Goal: Task Accomplishment & Management: Use online tool/utility

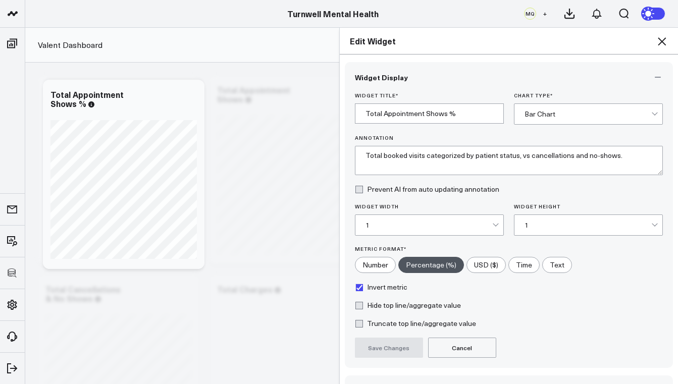
scroll to position [67, 0]
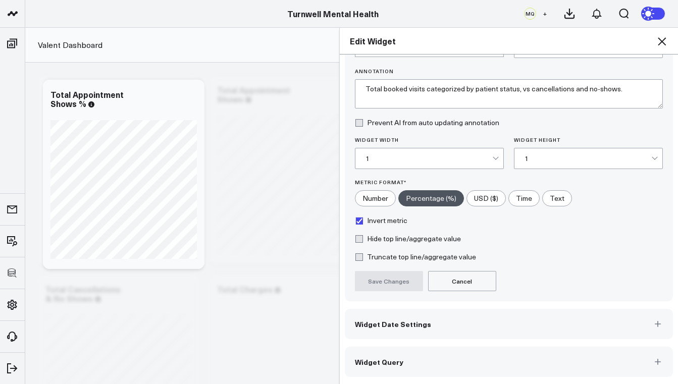
click at [446, 354] on button "Widget Query" at bounding box center [509, 362] width 329 height 30
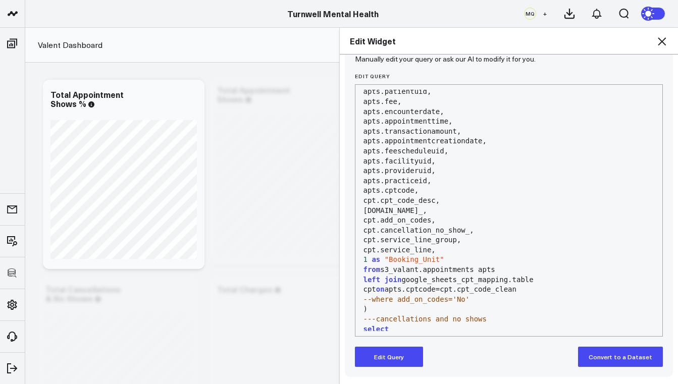
scroll to position [33, 0]
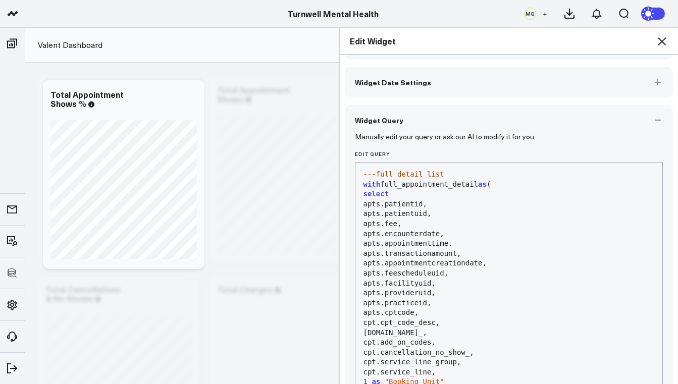
click at [666, 42] on icon at bounding box center [662, 41] width 12 height 12
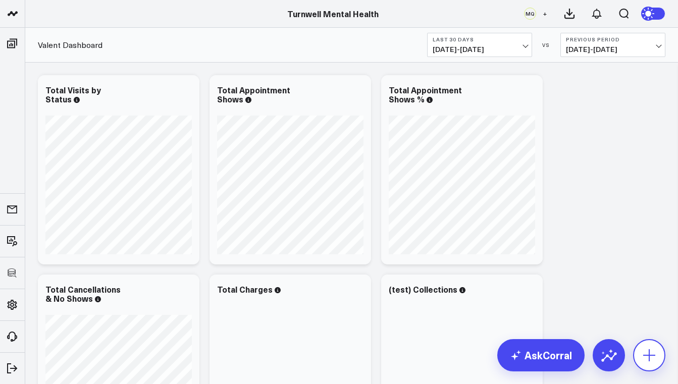
click at [657, 353] on button at bounding box center [649, 355] width 32 height 32
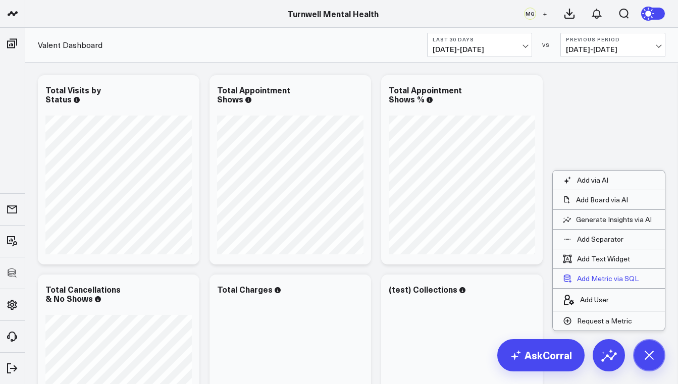
click at [591, 277] on button "Add Metric via SQL" at bounding box center [601, 278] width 96 height 19
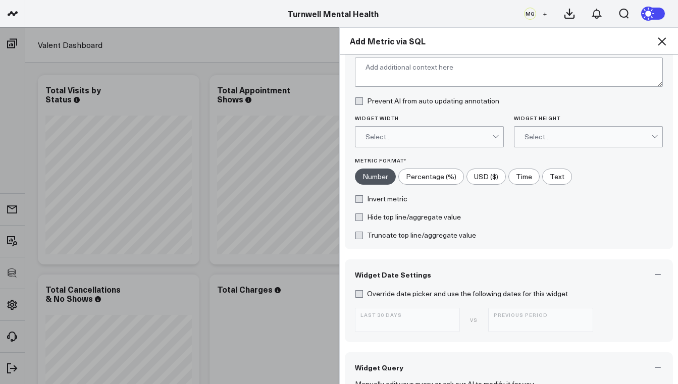
scroll to position [282, 0]
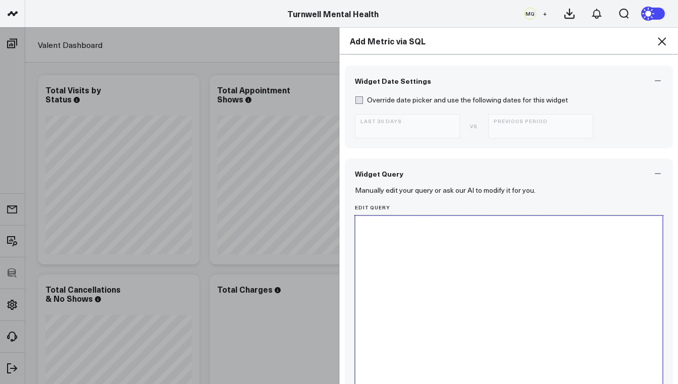
click at [465, 291] on div at bounding box center [509, 341] width 297 height 241
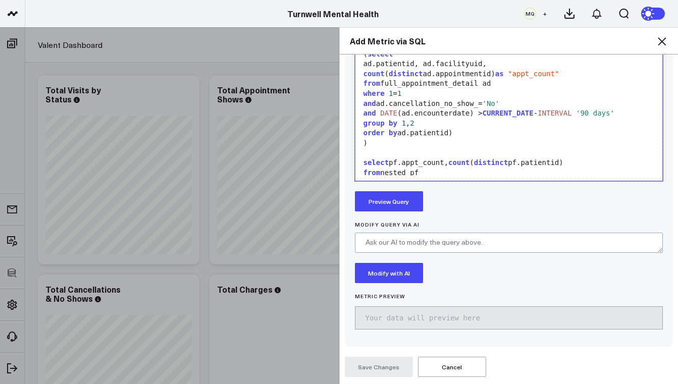
scroll to position [567, 0]
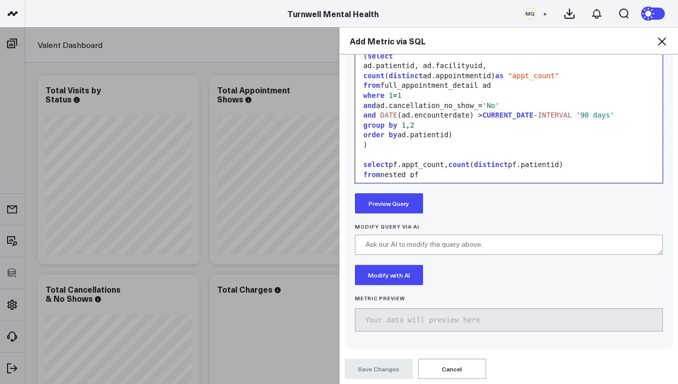
click at [405, 209] on button "Preview Query" at bounding box center [389, 203] width 68 height 20
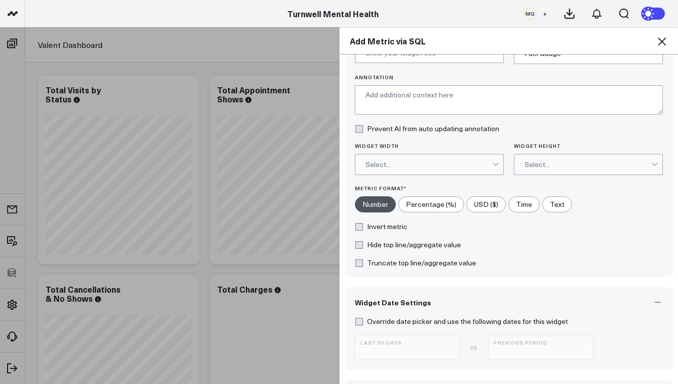
scroll to position [0, 0]
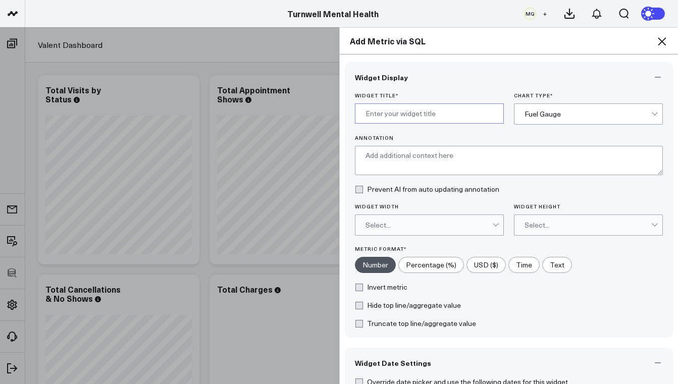
click at [425, 111] on input "Widget Title *" at bounding box center [429, 114] width 149 height 20
type input "F"
type input "Booking Retention over Last 3 Months"
click at [555, 114] on div "Fuel Gauge" at bounding box center [588, 114] width 127 height 8
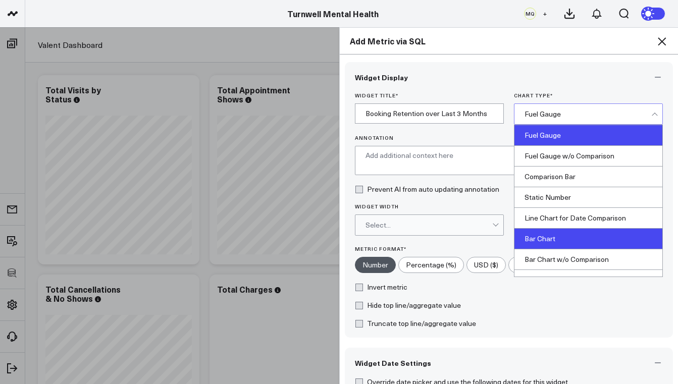
click at [546, 243] on div "Bar Chart" at bounding box center [589, 239] width 148 height 21
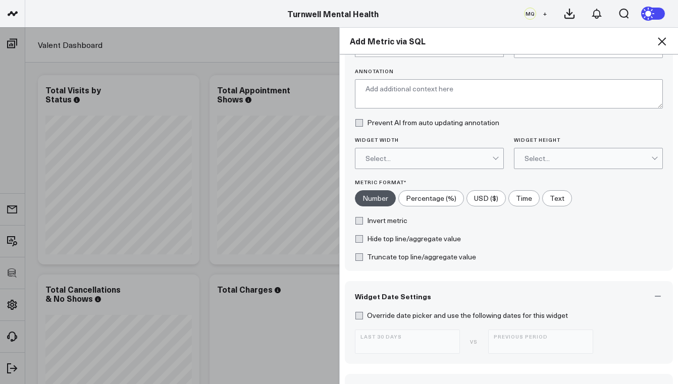
scroll to position [138, 0]
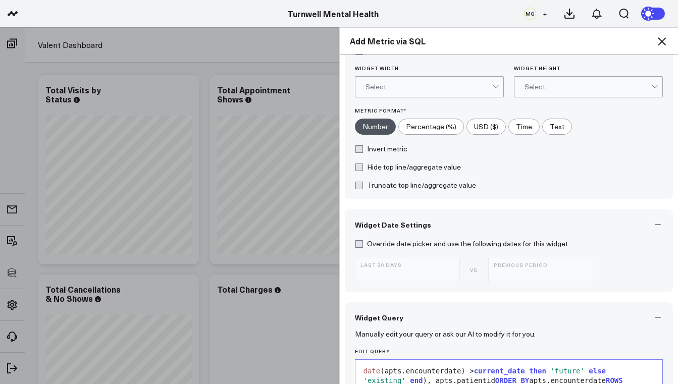
click at [468, 80] on div "Select..." at bounding box center [429, 87] width 127 height 20
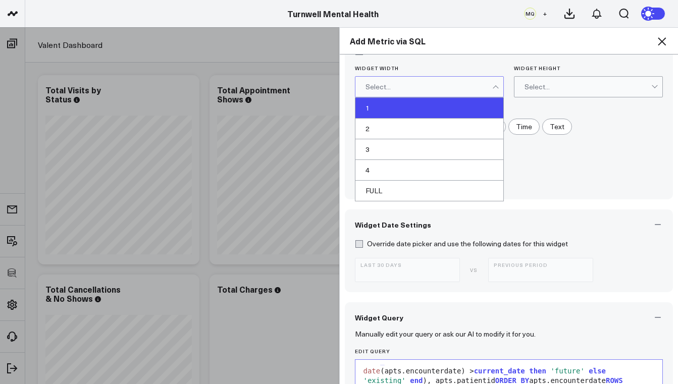
click at [418, 107] on div "1" at bounding box center [429, 108] width 148 height 21
click at [444, 95] on div "1" at bounding box center [429, 87] width 127 height 20
click at [394, 129] on div "2" at bounding box center [429, 129] width 148 height 21
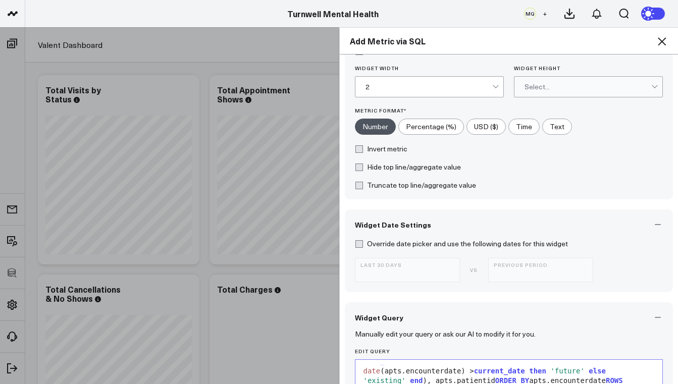
click at [528, 88] on div "Select..." at bounding box center [588, 87] width 127 height 8
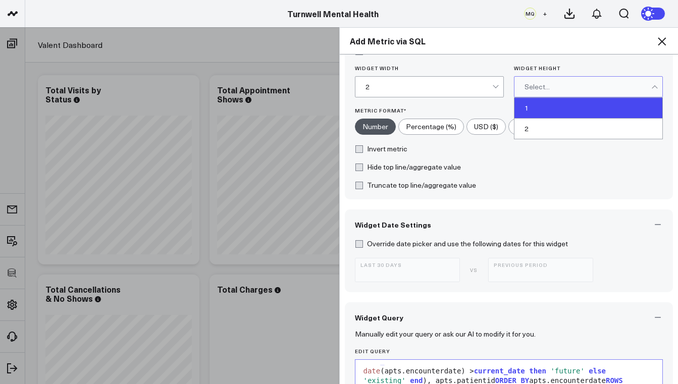
click at [528, 104] on div "1" at bounding box center [589, 108] width 148 height 21
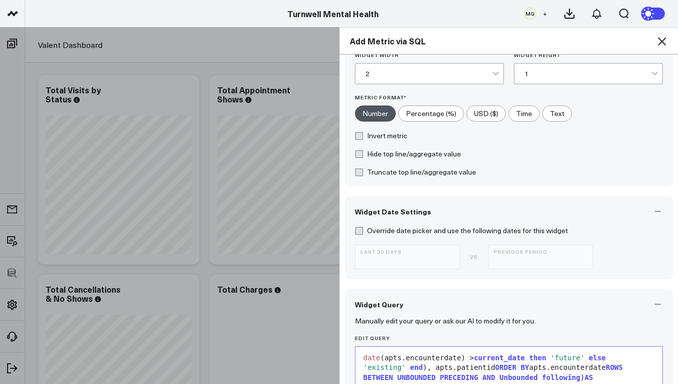
scroll to position [190, 0]
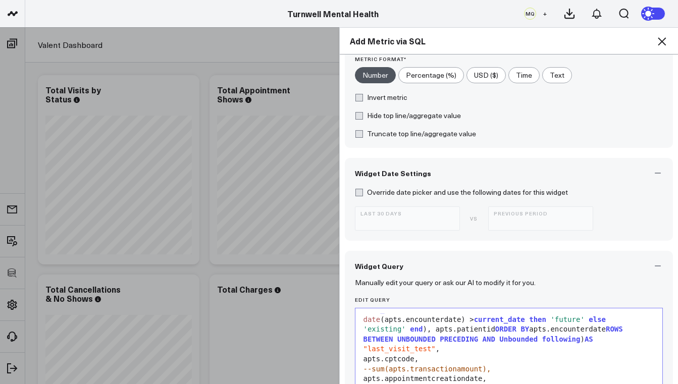
click at [356, 193] on label "Override date picker and use the following dates for this widget" at bounding box center [461, 192] width 213 height 8
click at [356, 193] on input "Override date picker and use the following dates for this widget" at bounding box center [359, 192] width 8 height 8
checkbox input "true"
click at [448, 219] on span "[DATE] - [DATE]" at bounding box center [408, 223] width 94 height 8
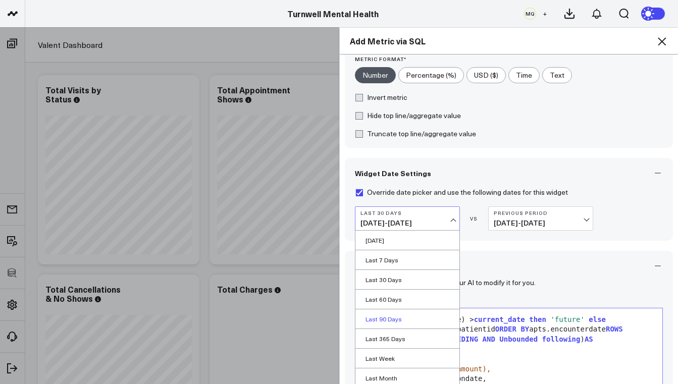
click at [386, 322] on link "Last 90 Days" at bounding box center [407, 319] width 104 height 19
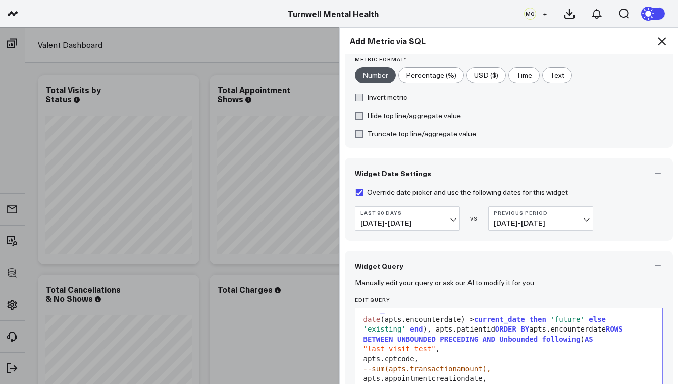
click at [570, 216] on b "Previous Period" at bounding box center [541, 213] width 94 height 6
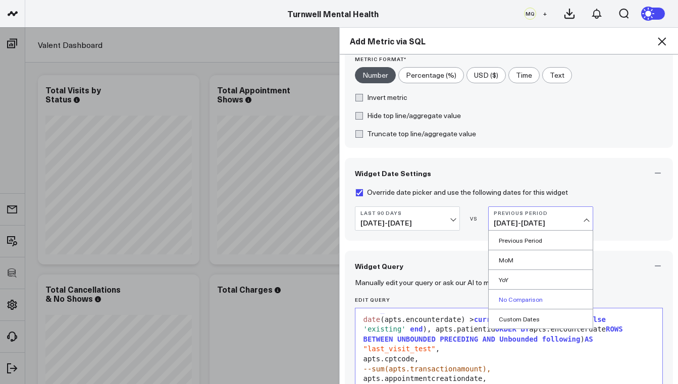
click at [531, 304] on link "No Comparison" at bounding box center [541, 299] width 104 height 19
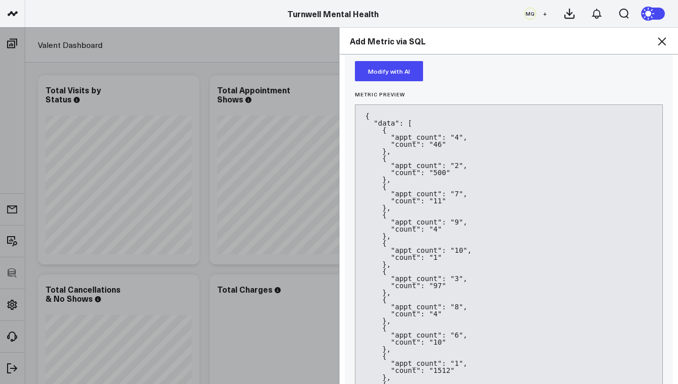
scroll to position [873, 0]
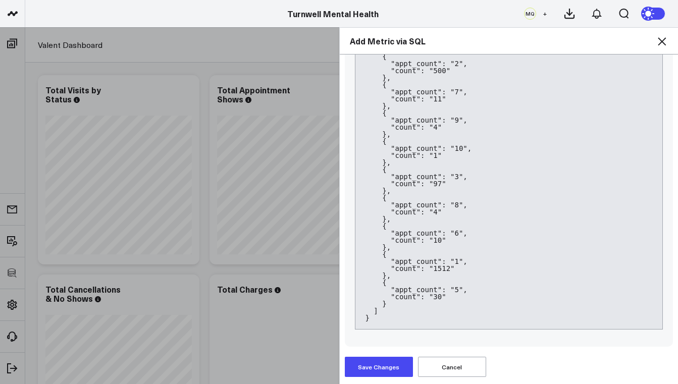
click at [388, 365] on button "Save Changes" at bounding box center [379, 367] width 68 height 20
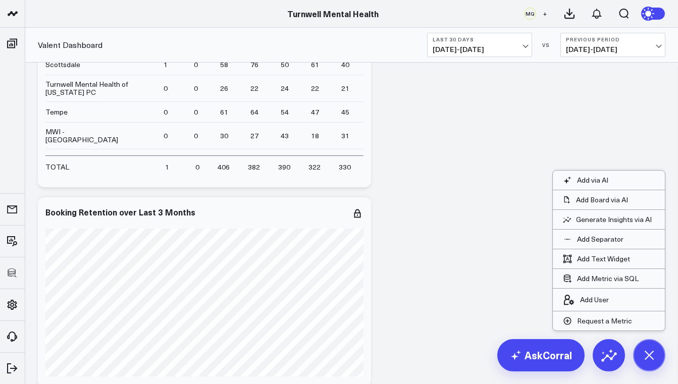
scroll to position [1940, 0]
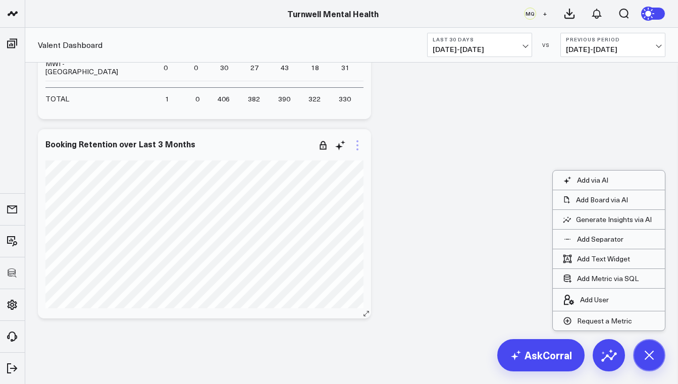
click at [358, 145] on icon at bounding box center [357, 145] width 2 height 2
click at [358, 143] on icon at bounding box center [357, 145] width 12 height 12
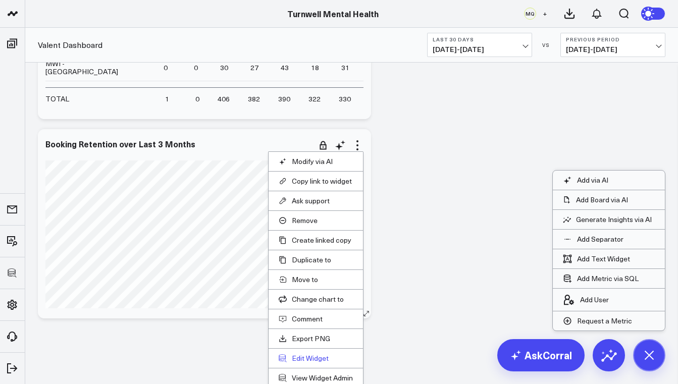
click at [316, 361] on button "Edit Widget" at bounding box center [316, 358] width 74 height 9
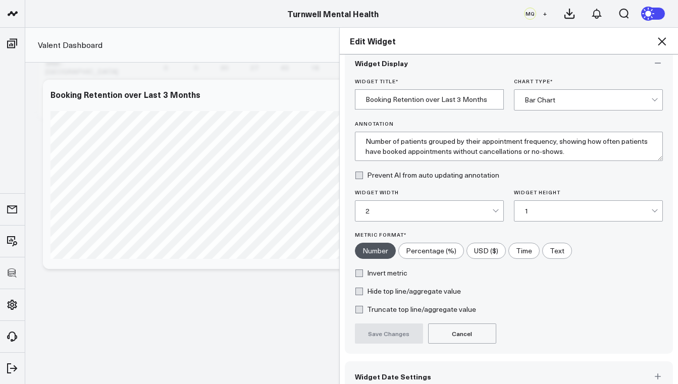
scroll to position [67, 0]
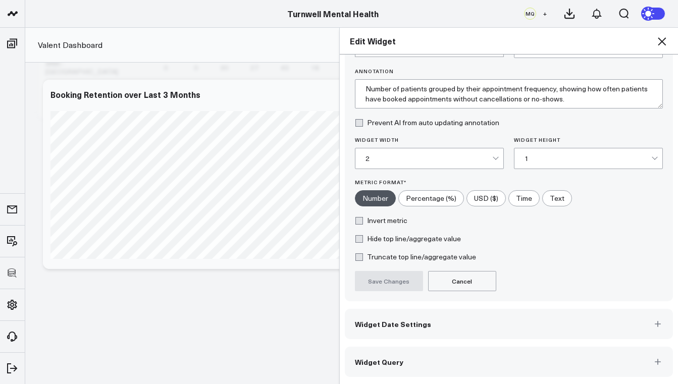
click at [415, 357] on button "Widget Query" at bounding box center [509, 362] width 329 height 30
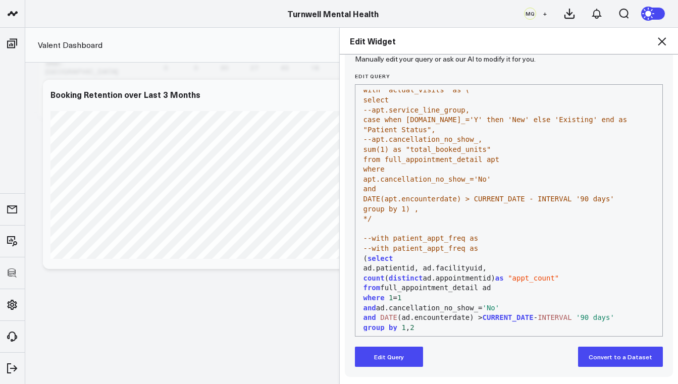
scroll to position [389, 0]
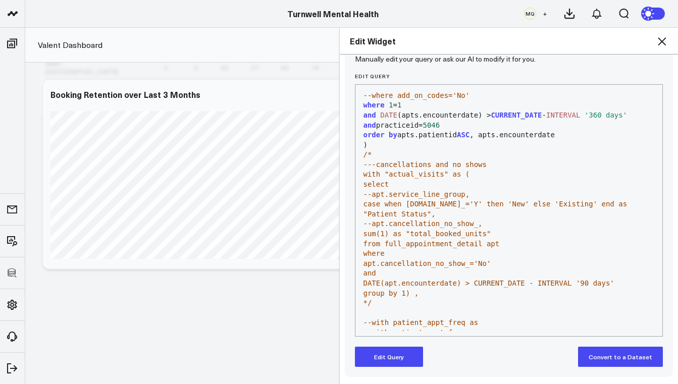
click at [269, 335] on div "Edit Widget Widget Display Widget Date Settings Widget Query Manually edit your…" at bounding box center [339, 205] width 678 height 357
click at [664, 36] on icon at bounding box center [662, 41] width 12 height 12
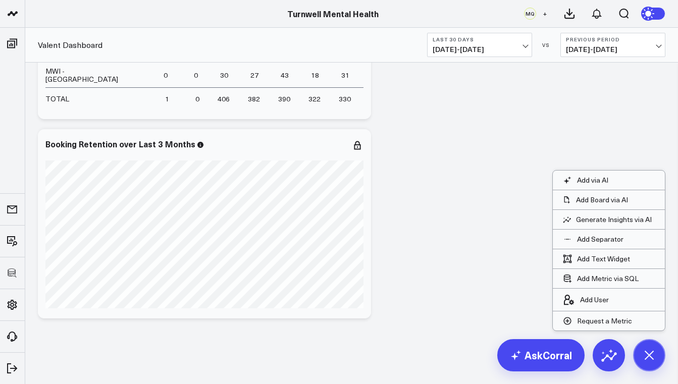
click at [654, 8] on icon at bounding box center [651, 14] width 18 height 18
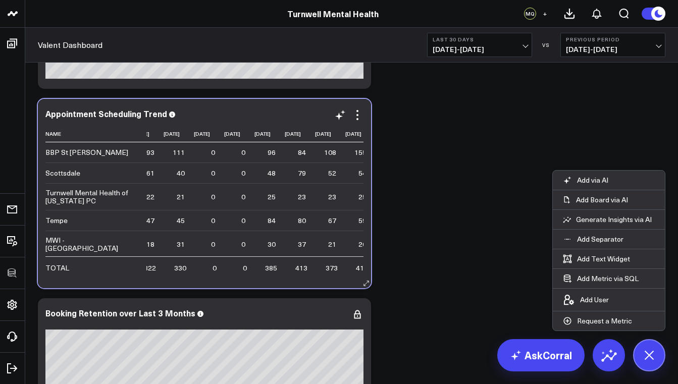
scroll to position [0, 214]
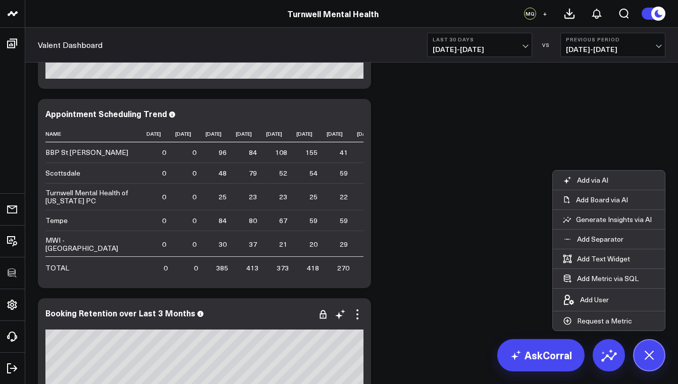
click at [163, 320] on div at bounding box center [204, 323] width 318 height 7
click at [358, 318] on icon at bounding box center [357, 315] width 12 height 12
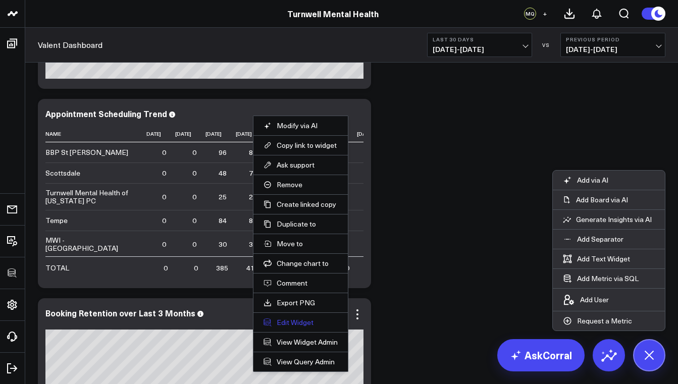
click at [302, 326] on button "Edit Widget" at bounding box center [301, 322] width 74 height 9
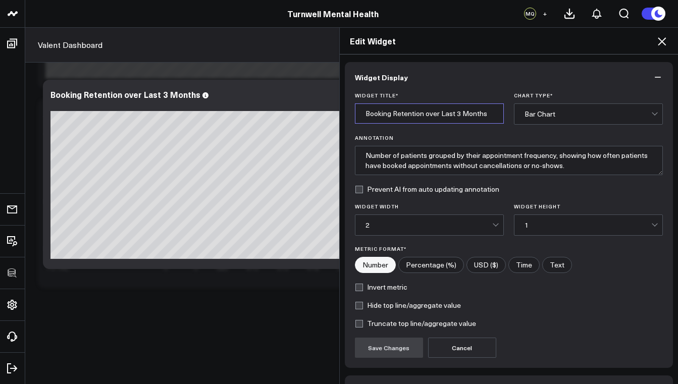
click at [486, 116] on input "Booking Retention over Last 3 Months" at bounding box center [429, 114] width 149 height 20
type input "Booking Retention over Last 3 Months (filtered)"
click at [384, 348] on button "Save Changes" at bounding box center [389, 348] width 68 height 20
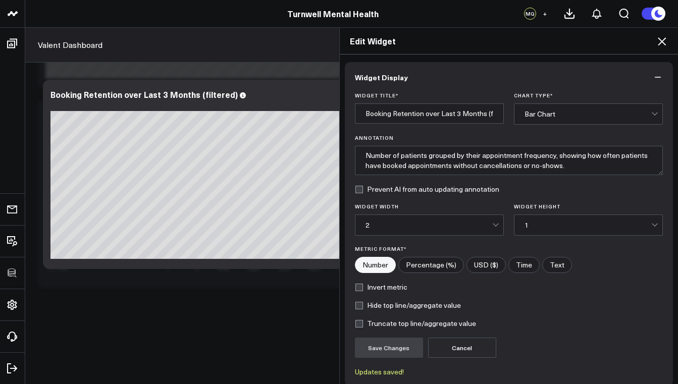
click at [428, 266] on label "Percentage (%)" at bounding box center [431, 265] width 66 height 16
click at [428, 266] on input"] "Percentage (%)" at bounding box center [431, 265] width 65 height 15
radio input"] "true"
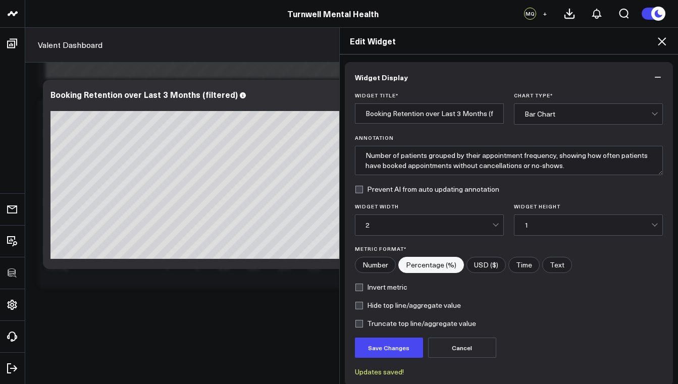
click at [382, 265] on label "Number" at bounding box center [375, 265] width 41 height 16
click at [382, 265] on input"] "Number" at bounding box center [375, 265] width 40 height 15
radio input"] "true"
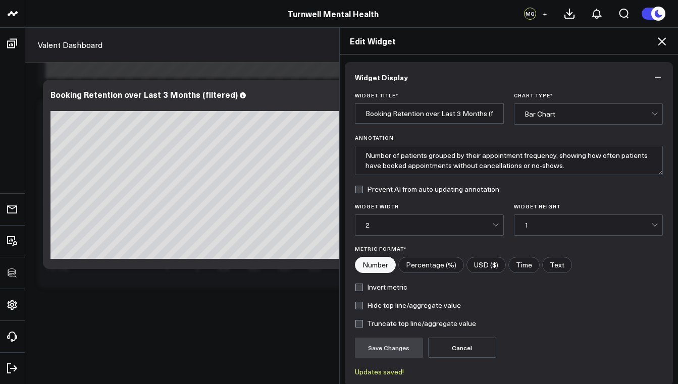
click at [242, 190] on div "Edit Widget Widget Display Widget Title * Booking Retention over Last 3 Months …" at bounding box center [339, 205] width 678 height 357
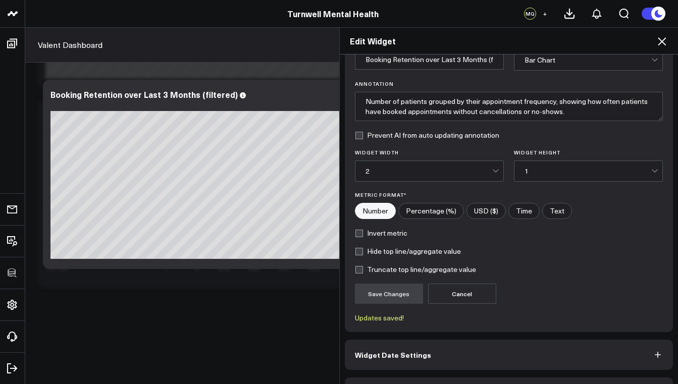
click at [661, 40] on icon at bounding box center [662, 41] width 8 height 8
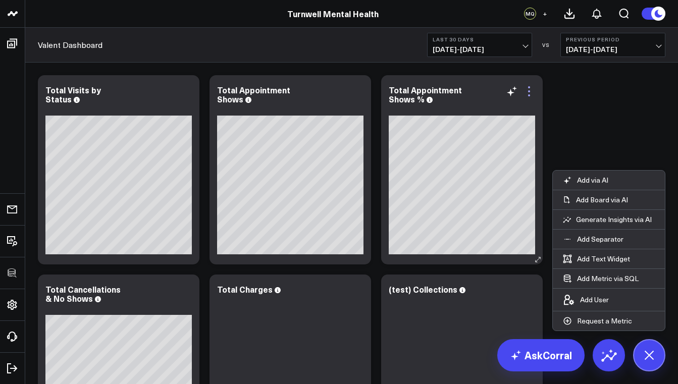
click at [531, 91] on icon at bounding box center [529, 91] width 12 height 12
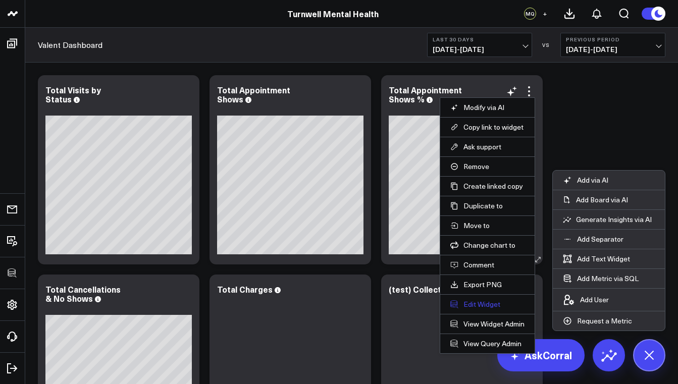
click at [489, 306] on button "Edit Widget" at bounding box center [487, 304] width 74 height 9
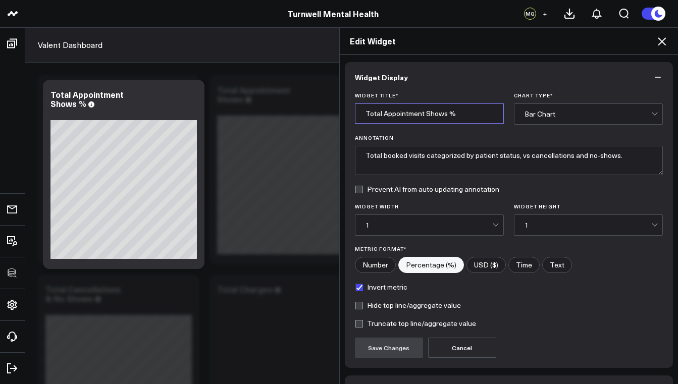
click at [467, 108] on input "Total Appointment Shows %" at bounding box center [429, 114] width 149 height 20
click at [457, 115] on input "Total Appointment Shows %" at bounding box center [429, 114] width 149 height 20
type input "Total Appointment Shows % (fix)"
click at [402, 354] on button "Save Changes" at bounding box center [389, 348] width 68 height 20
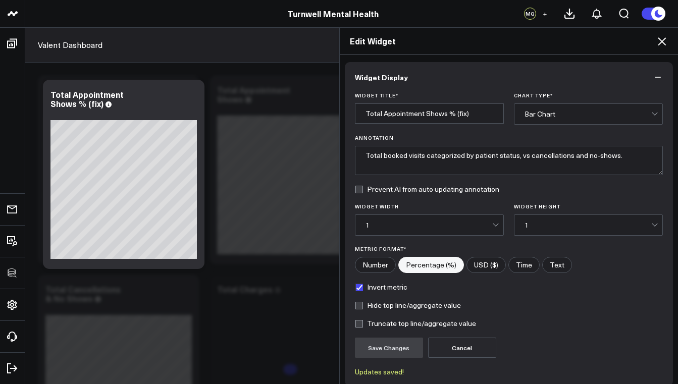
click at [667, 43] on icon at bounding box center [662, 41] width 12 height 12
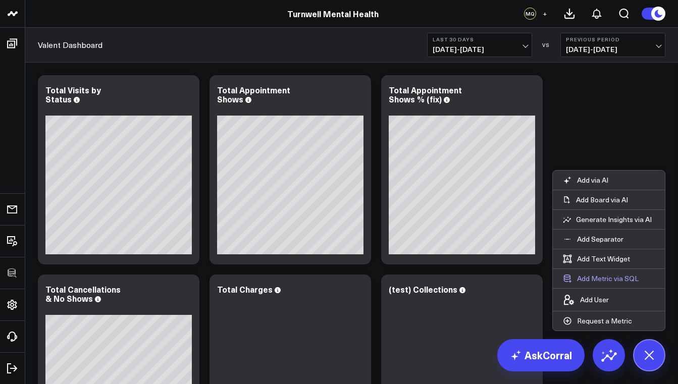
click at [603, 280] on button "Add Metric via SQL" at bounding box center [601, 278] width 96 height 19
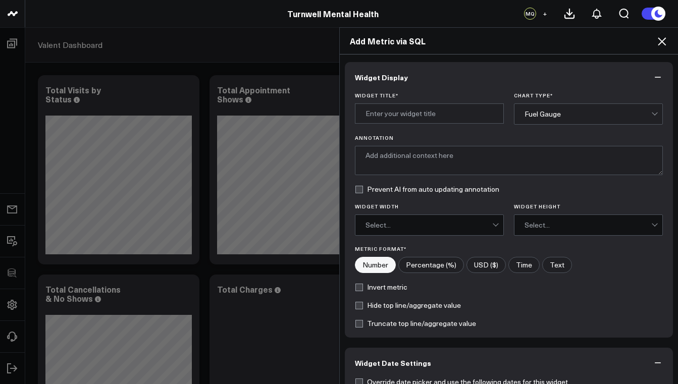
scroll to position [174, 0]
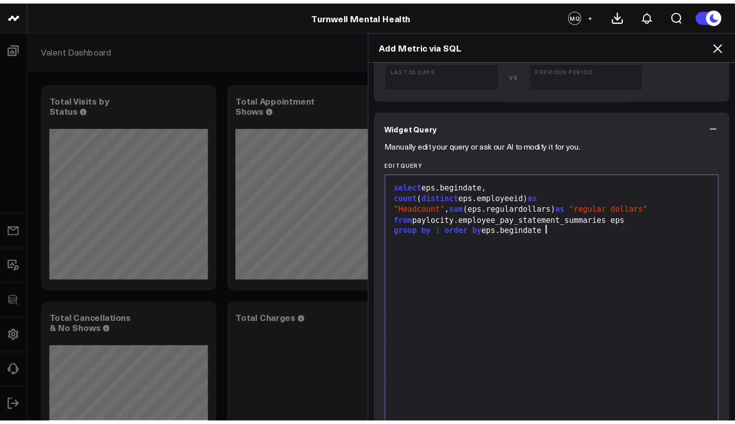
scroll to position [4, 0]
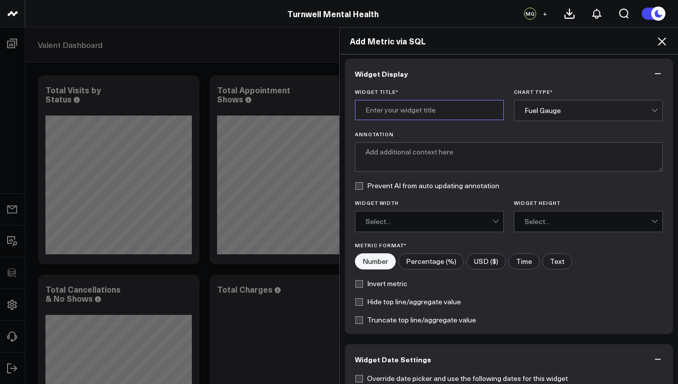
click at [401, 110] on input "Widget Title *" at bounding box center [429, 110] width 149 height 20
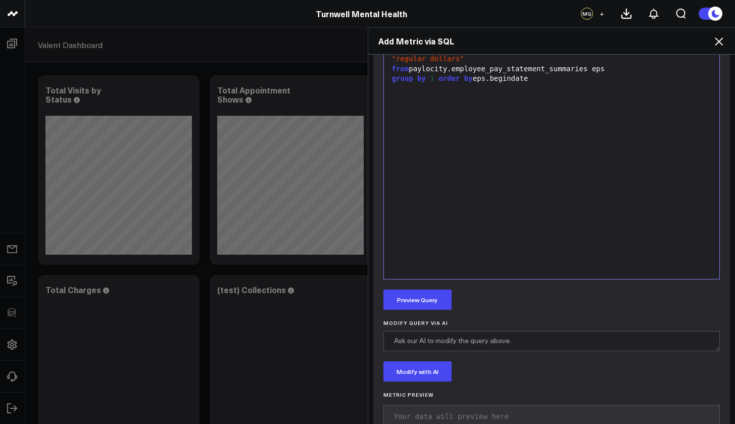
scroll to position [433, 0]
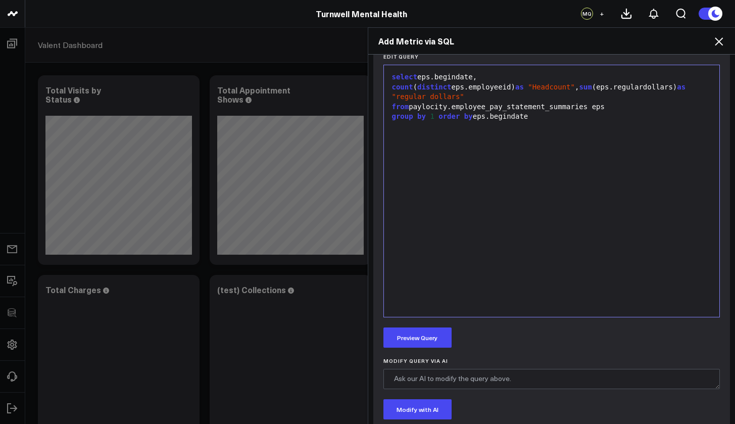
type input "Current Headcount"
click at [539, 112] on div "group by 1 order by eps.begindate" at bounding box center [552, 117] width 326 height 10
click at [415, 128] on div "where begindate" at bounding box center [552, 127] width 326 height 10
click at [482, 126] on div "where eps.begindate" at bounding box center [552, 127] width 326 height 10
click at [433, 339] on button "Preview Query" at bounding box center [417, 337] width 68 height 20
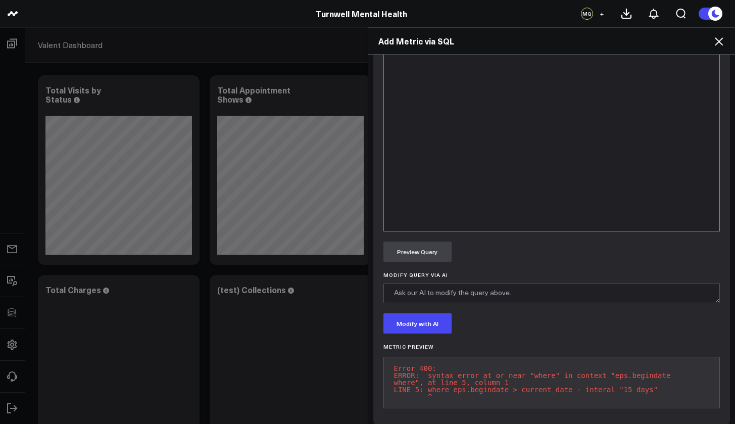
scroll to position [360, 0]
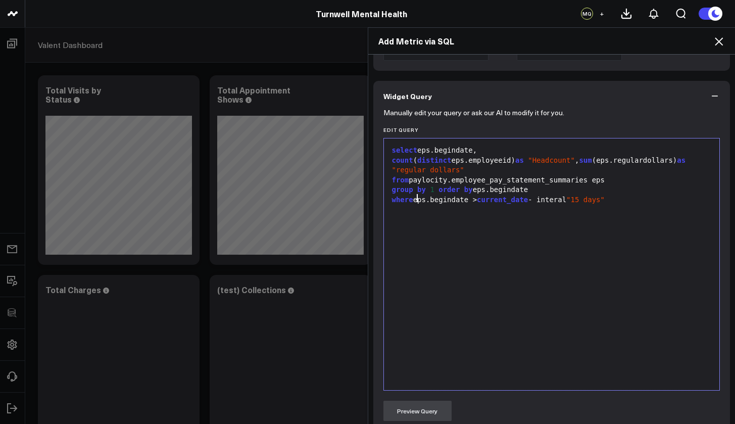
click at [415, 199] on div "where eps.begindate > current_date - interal "15 days"" at bounding box center [552, 200] width 326 height 10
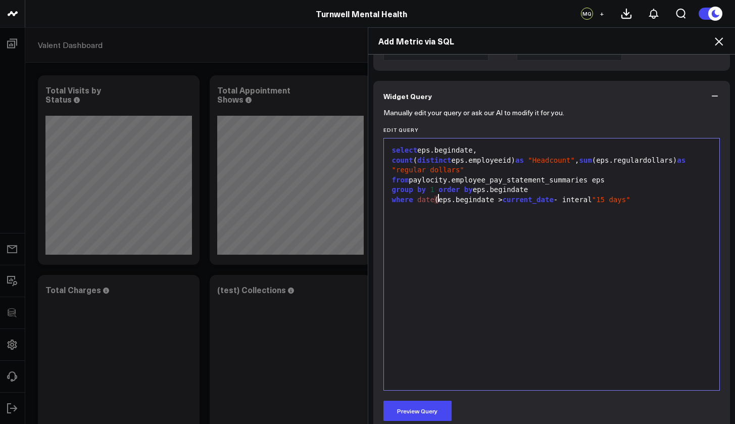
click at [492, 198] on div "where date ( eps.begindate > current_date - interal "15 days"" at bounding box center [552, 200] width 326 height 10
click at [413, 384] on button "Preview Query" at bounding box center [417, 410] width 68 height 20
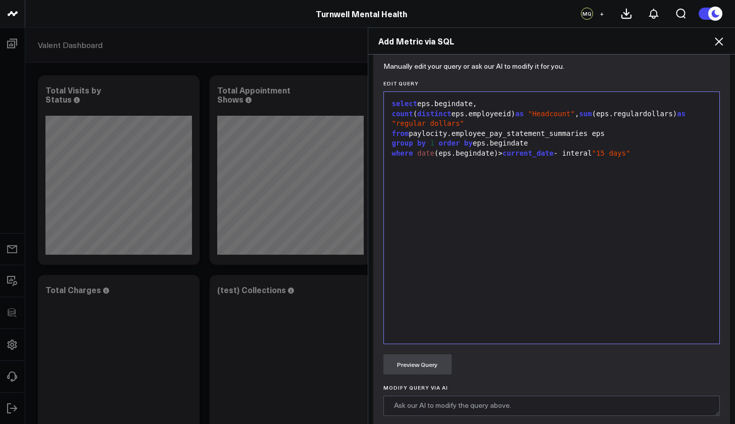
scroll to position [404, 0]
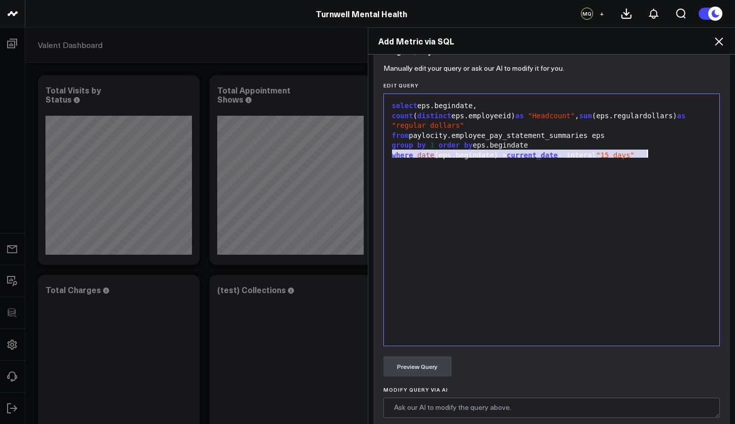
drag, startPoint x: 389, startPoint y: 152, endPoint x: 644, endPoint y: 157, distance: 255.0
click at [644, 157] on div "where date (eps.begindate) > current_date - interal "15 days"" at bounding box center [552, 155] width 326 height 10
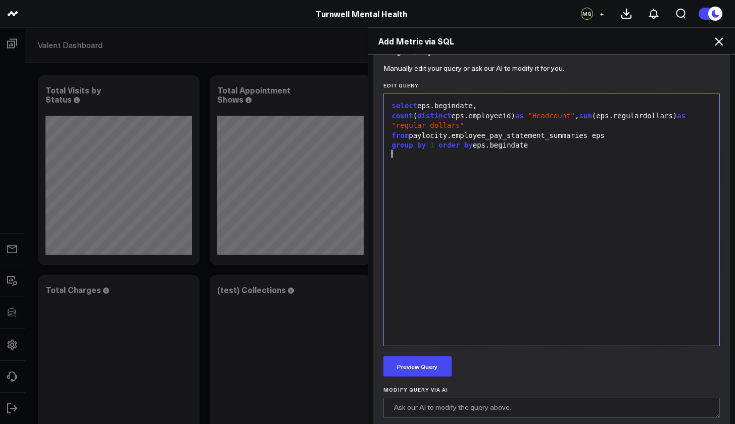
click at [389, 147] on div "group by 1 order by eps.begindate" at bounding box center [552, 145] width 326 height 10
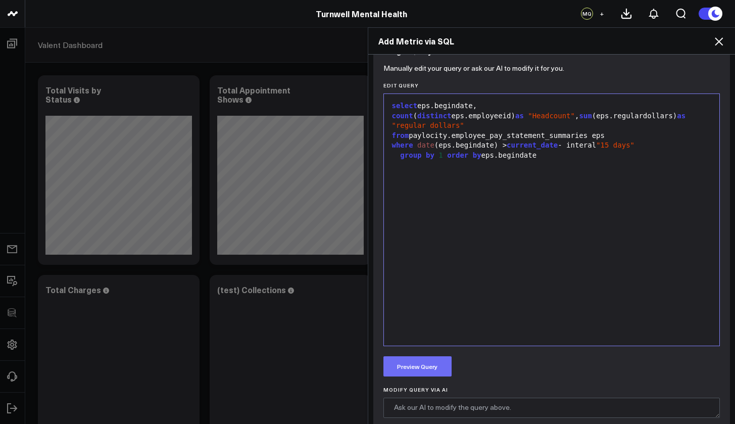
click at [434, 363] on button "Preview Query" at bounding box center [417, 366] width 68 height 20
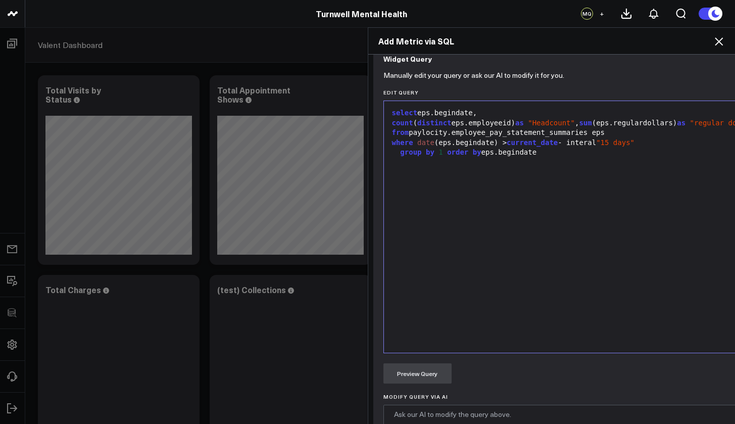
scroll to position [397, 0]
click at [592, 143] on div "where date (eps.begindate) > current_date - interal "15 days"" at bounding box center [634, 143] width 491 height 10
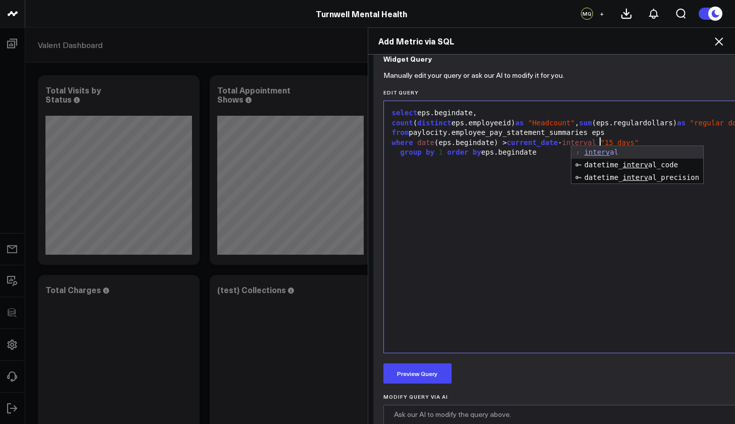
click at [516, 235] on div "select eps.begindate, count ( distinct eps.employeeid) as "Headcount" , sum (ep…" at bounding box center [634, 226] width 491 height 241
click at [418, 359] on div "Manually edit your query or ask our AI to modify it for you. Edit Query 9 1 2 3…" at bounding box center [634, 307] width 522 height 466
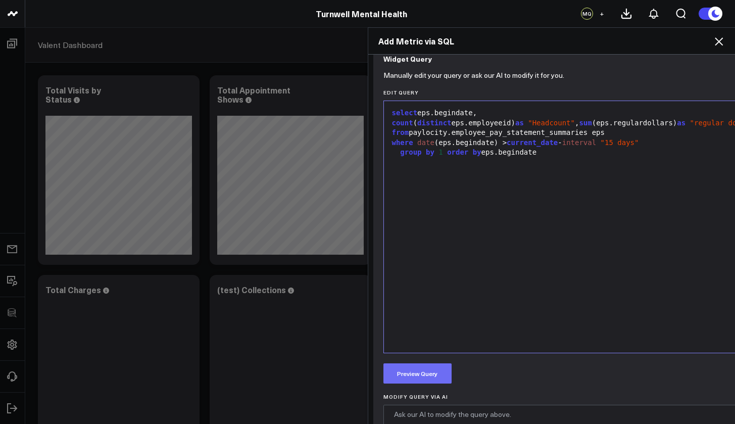
click at [426, 371] on button "Preview Query" at bounding box center [417, 373] width 68 height 20
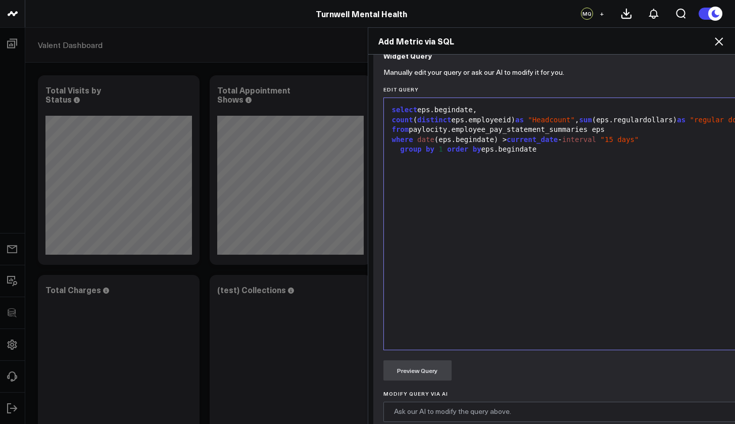
click at [678, 43] on icon at bounding box center [718, 41] width 12 height 12
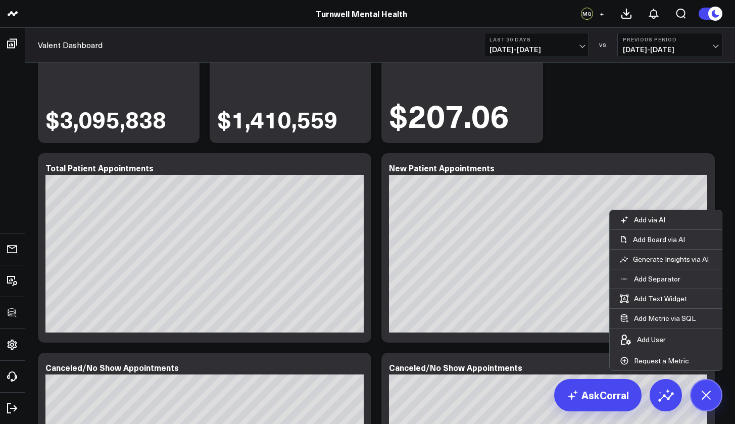
scroll to position [0, 0]
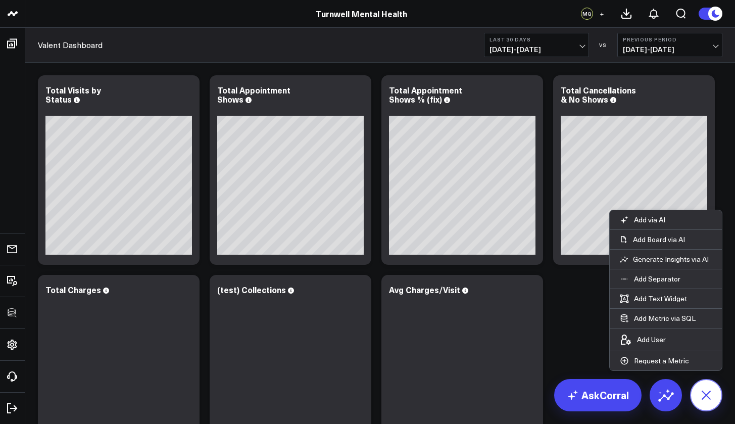
click at [678, 384] on icon at bounding box center [705, 394] width 23 height 23
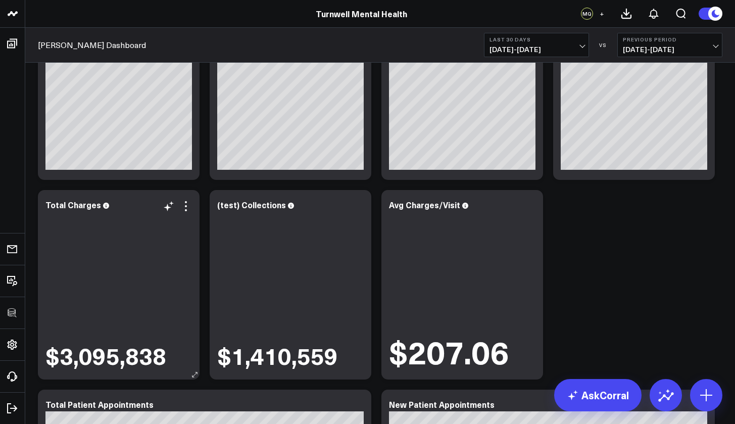
scroll to position [70, 0]
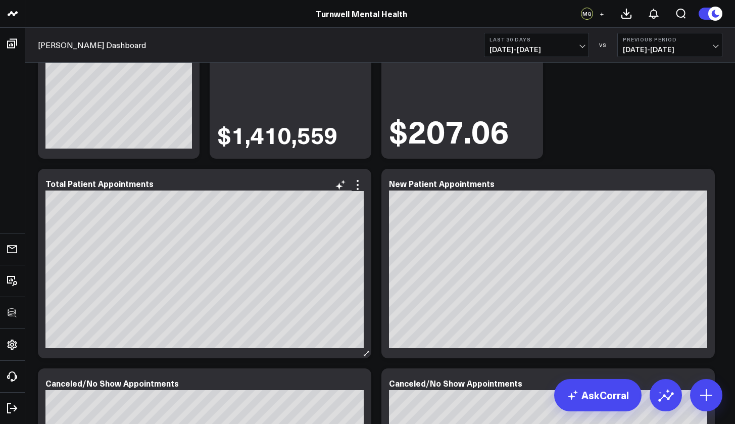
scroll to position [307, 0]
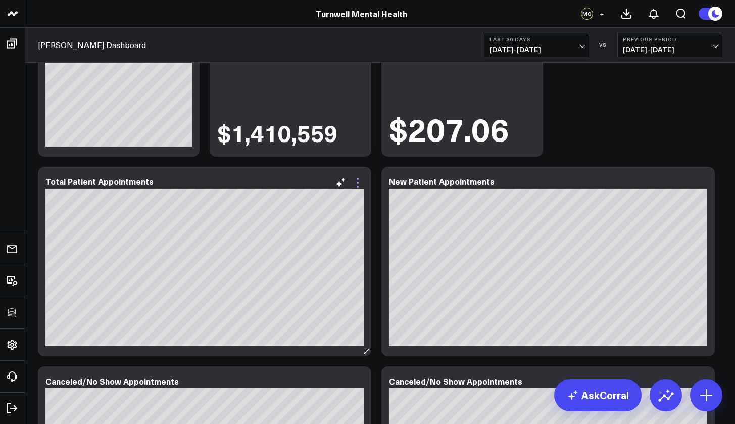
click at [358, 185] on icon at bounding box center [357, 183] width 12 height 12
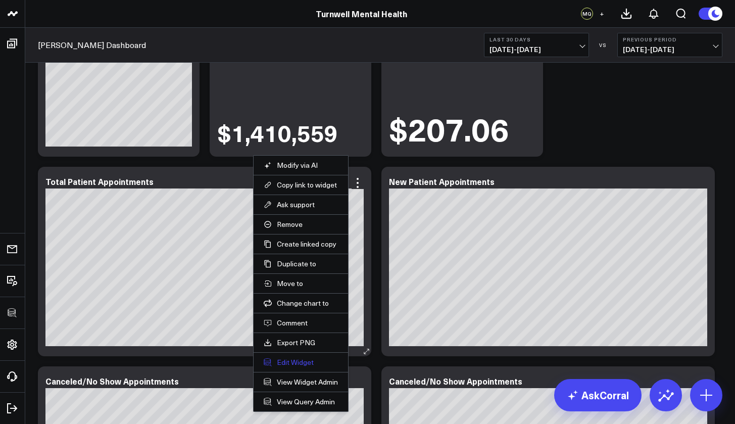
click at [310, 366] on button "Edit Widget" at bounding box center [301, 361] width 74 height 9
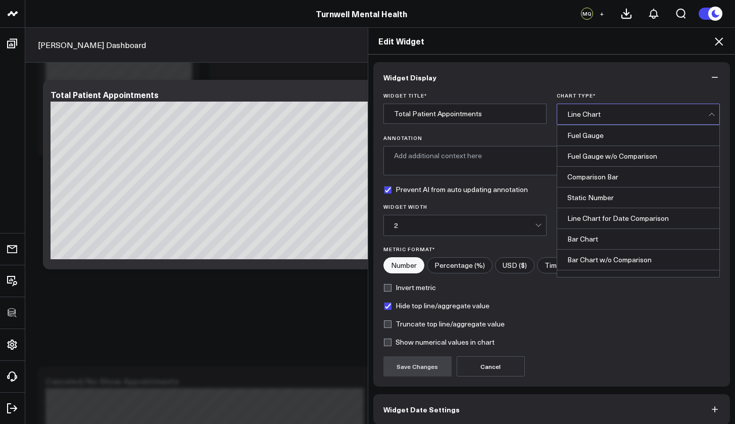
click at [594, 112] on div "Line Chart" at bounding box center [637, 114] width 141 height 8
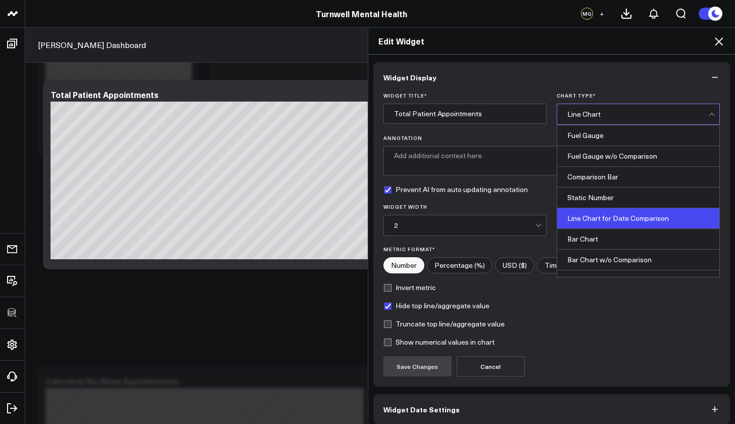
click at [617, 217] on div "Line Chart for Date Comparison" at bounding box center [638, 218] width 162 height 21
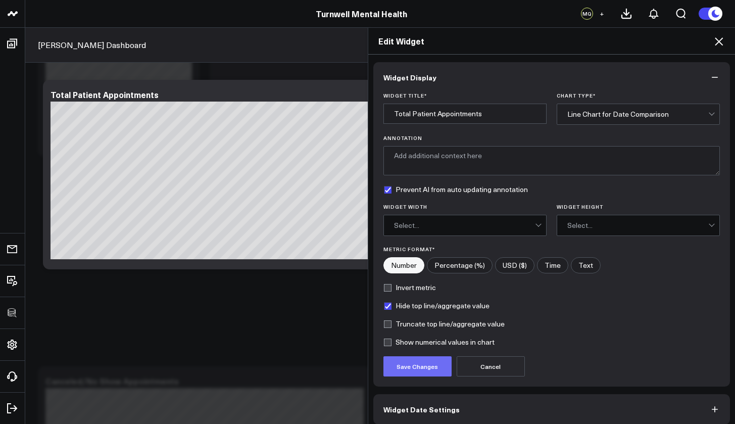
click at [423, 367] on button "Save Changes" at bounding box center [417, 366] width 68 height 20
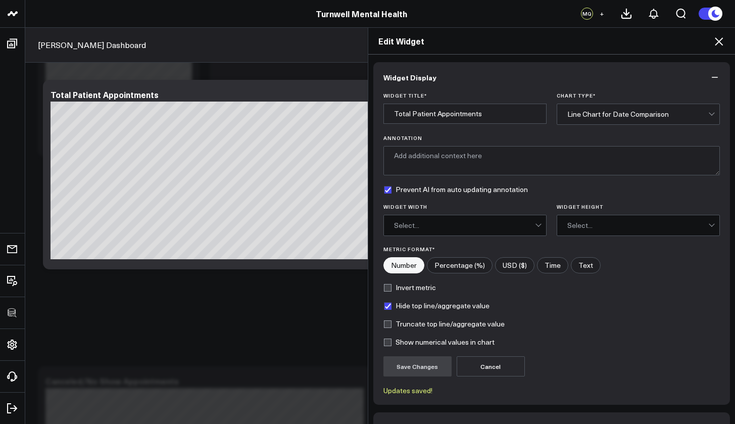
click at [311, 301] on div "Edit Widget Widget Display Widget Title * Total Patient Appointments Chart Type…" at bounding box center [367, 225] width 735 height 396
click at [720, 40] on icon at bounding box center [718, 41] width 8 height 8
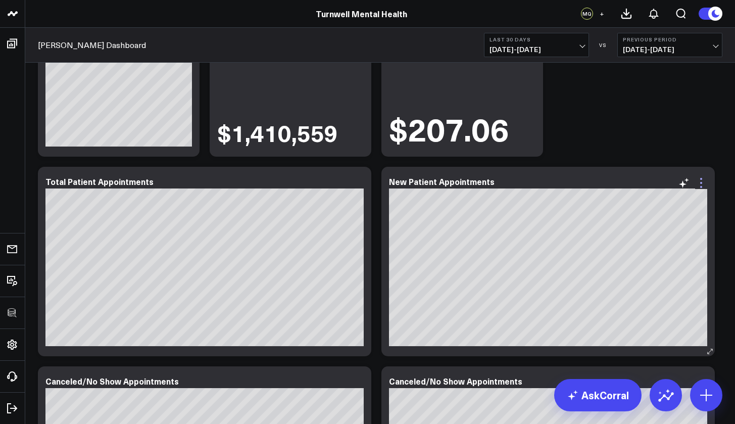
click at [703, 184] on icon at bounding box center [701, 183] width 12 height 12
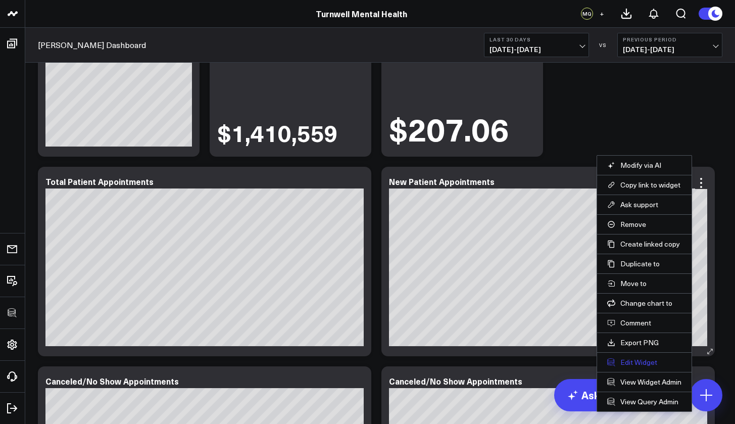
click at [633, 359] on button "Edit Widget" at bounding box center [644, 361] width 74 height 9
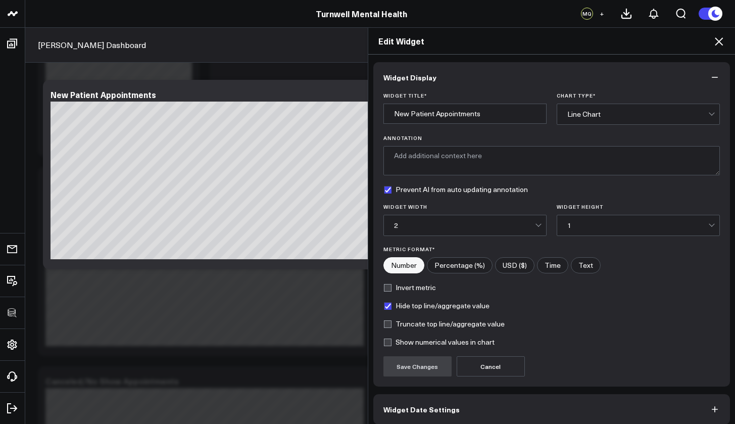
click at [591, 120] on div "Line Chart" at bounding box center [637, 114] width 141 height 20
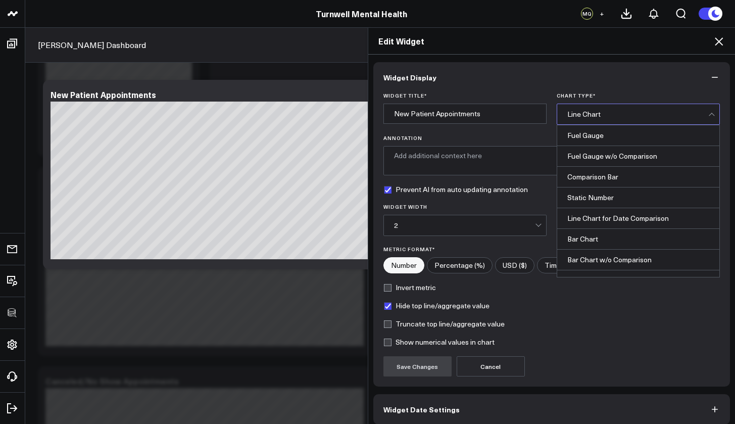
click at [617, 214] on div "Line Chart for Date Comparison" at bounding box center [638, 218] width 162 height 21
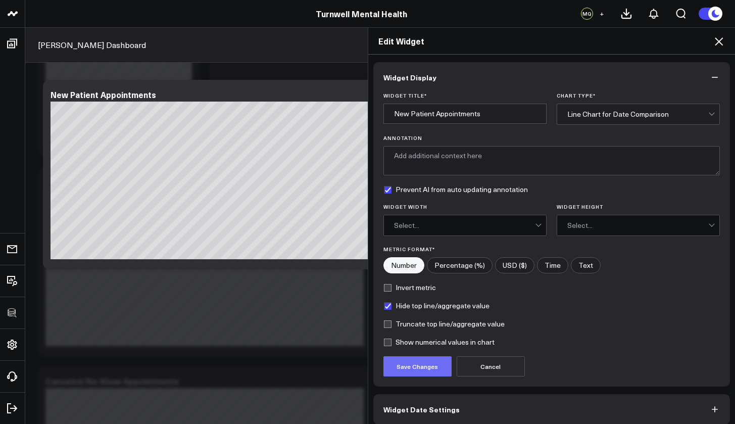
click at [418, 374] on button "Save Changes" at bounding box center [417, 366] width 68 height 20
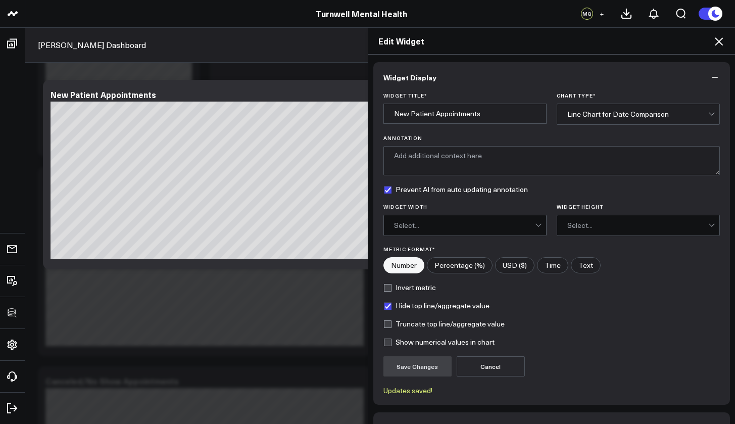
click at [719, 41] on icon at bounding box center [718, 41] width 8 height 8
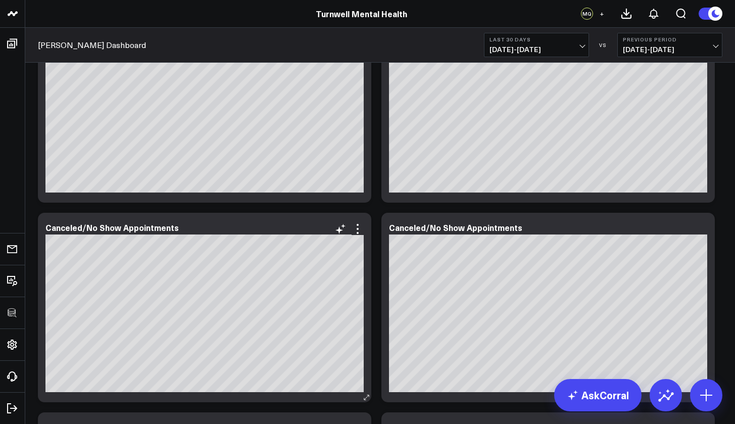
scroll to position [291, 0]
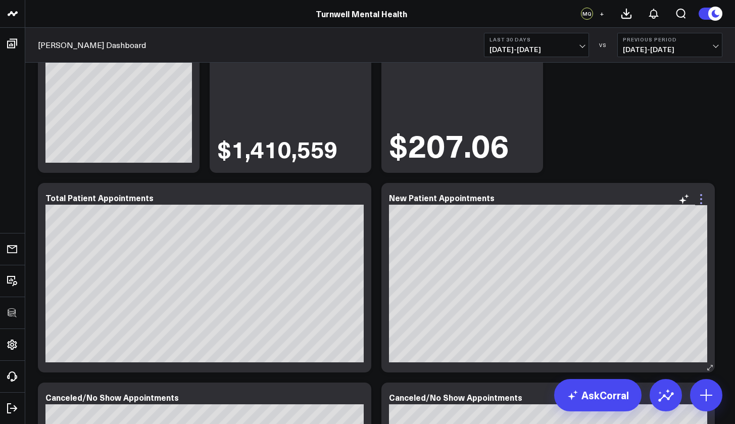
click at [701, 199] on icon at bounding box center [701, 199] width 2 height 2
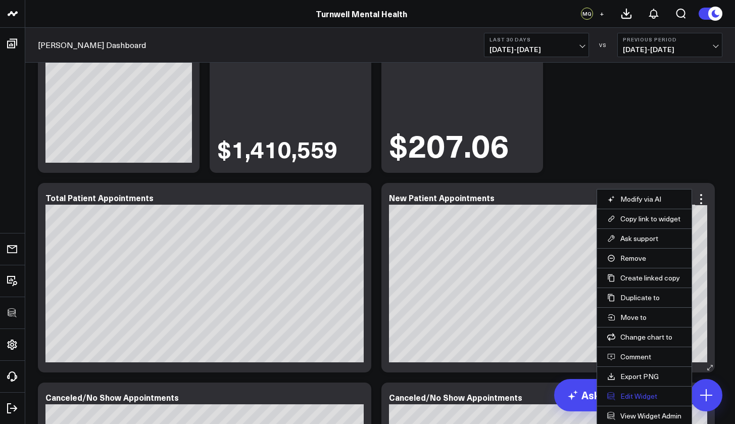
click at [635, 397] on button "Edit Widget" at bounding box center [644, 395] width 74 height 9
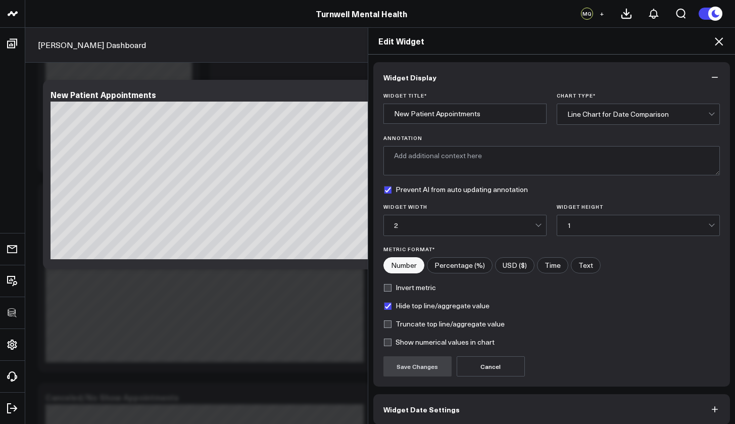
scroll to position [45, 0]
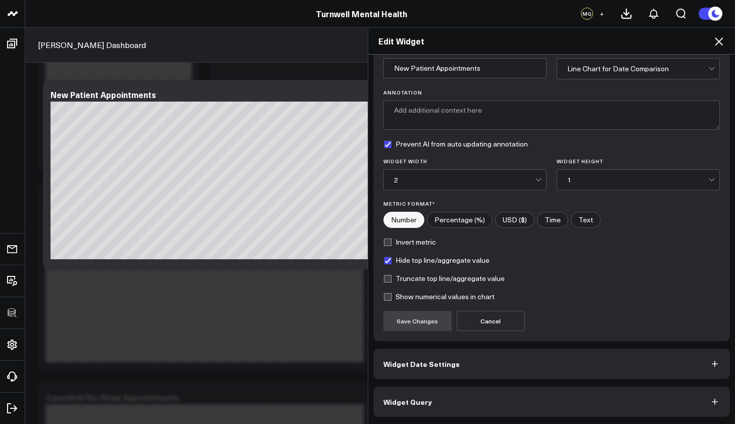
click at [489, 367] on button "Widget Date Settings" at bounding box center [551, 363] width 357 height 30
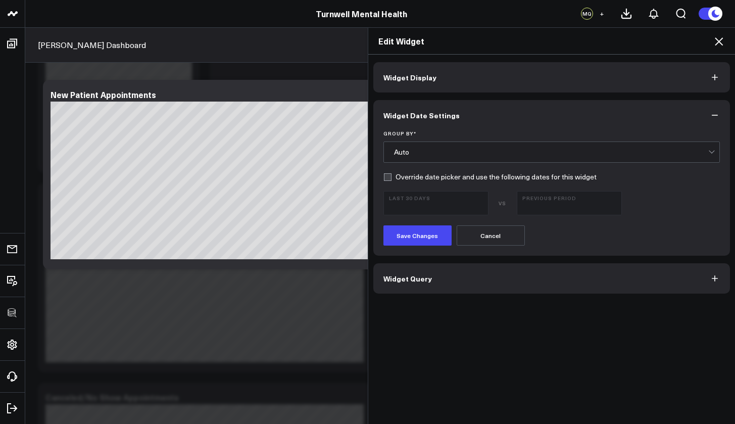
click at [434, 151] on div "Auto" at bounding box center [551, 152] width 315 height 8
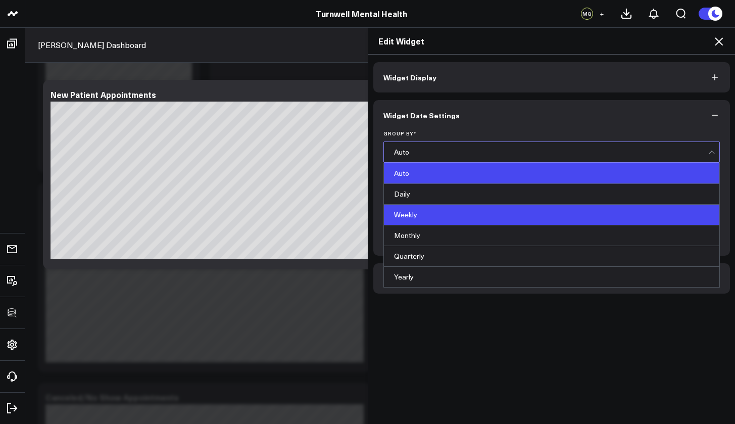
click at [418, 211] on div "Weekly" at bounding box center [552, 214] width 336 height 21
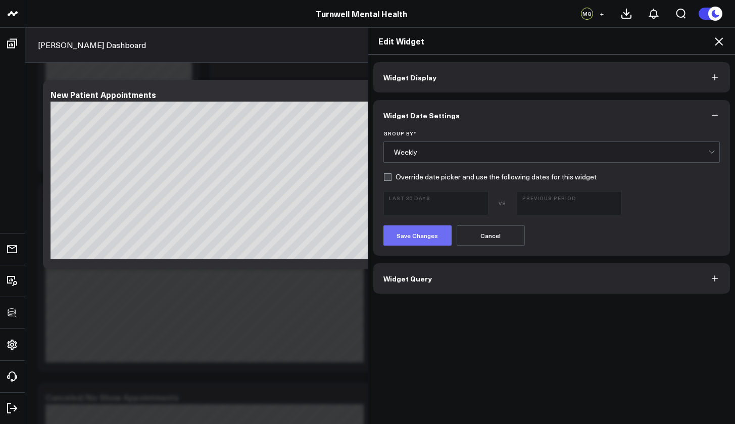
click at [414, 243] on button "Save Changes" at bounding box center [417, 235] width 68 height 20
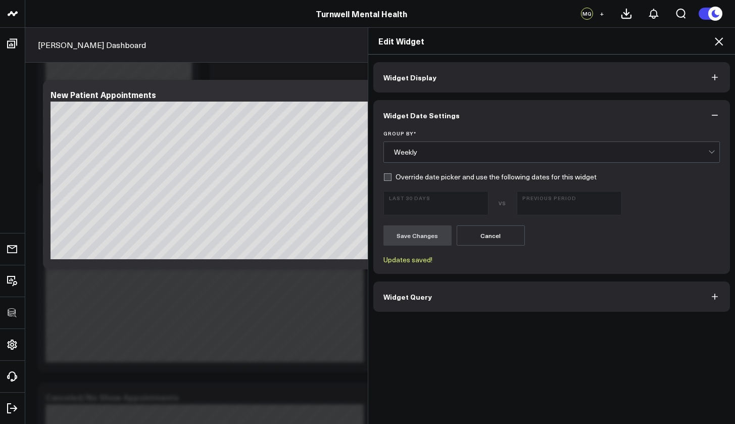
click at [421, 297] on span "Widget Query" at bounding box center [407, 296] width 48 height 8
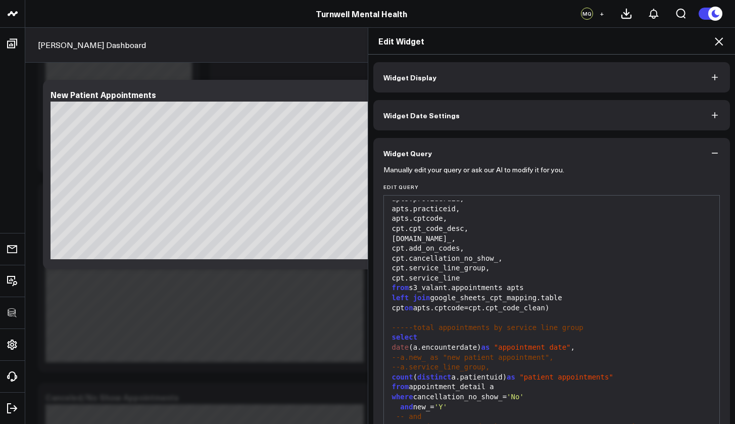
scroll to position [112, 0]
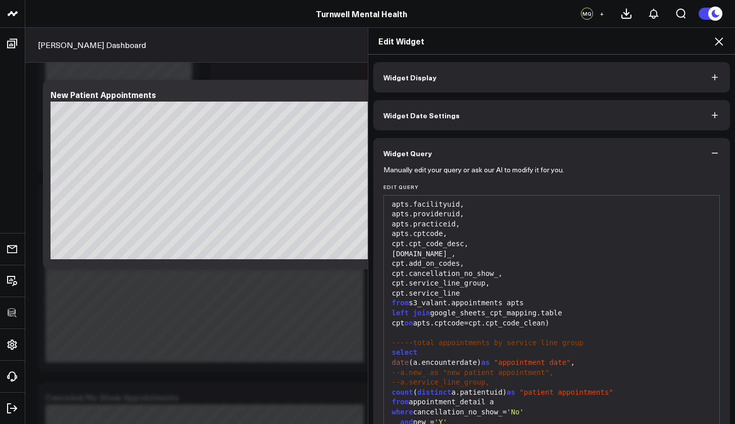
click at [433, 108] on button "Widget Date Settings" at bounding box center [551, 115] width 357 height 30
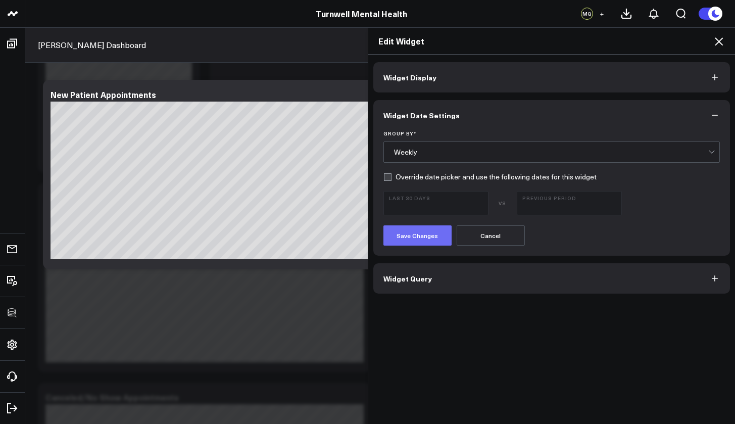
click at [412, 240] on button "Save Changes" at bounding box center [417, 235] width 68 height 20
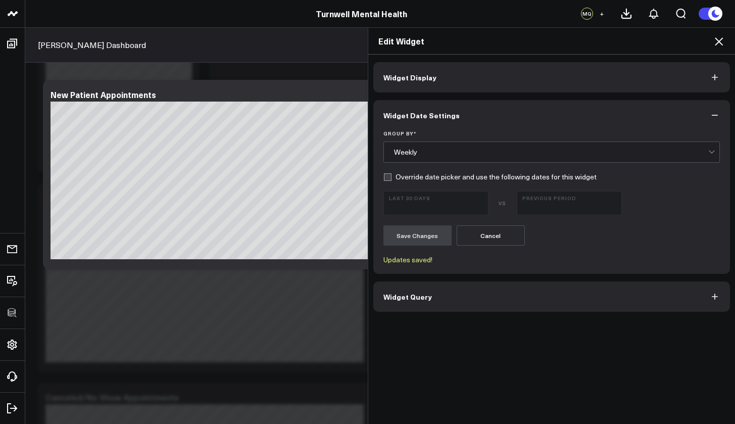
scroll to position [279, 0]
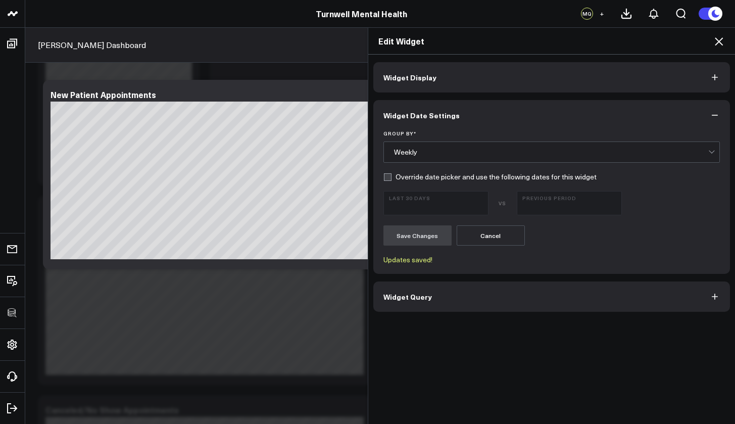
click at [718, 42] on icon at bounding box center [718, 41] width 8 height 8
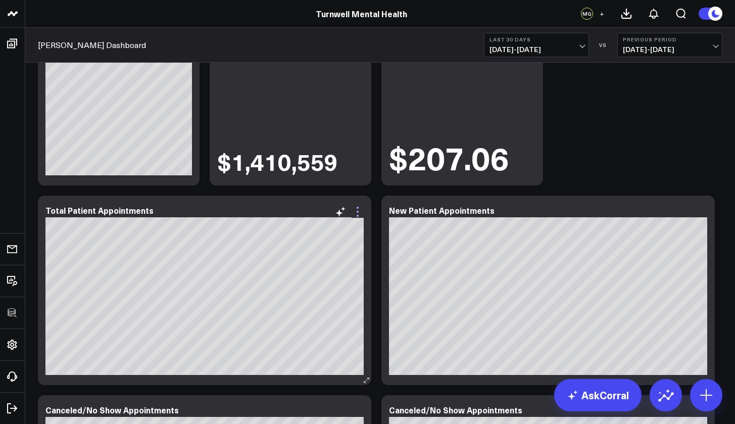
click at [357, 212] on icon at bounding box center [357, 212] width 2 height 2
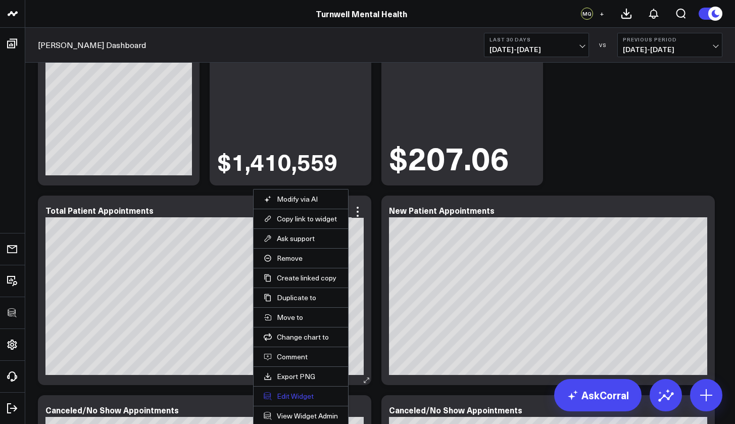
click at [303, 395] on button "Edit Widget" at bounding box center [301, 395] width 74 height 9
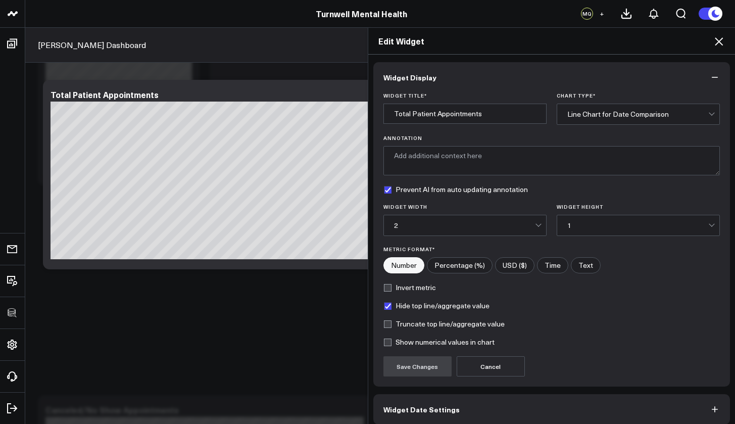
scroll to position [17, 0]
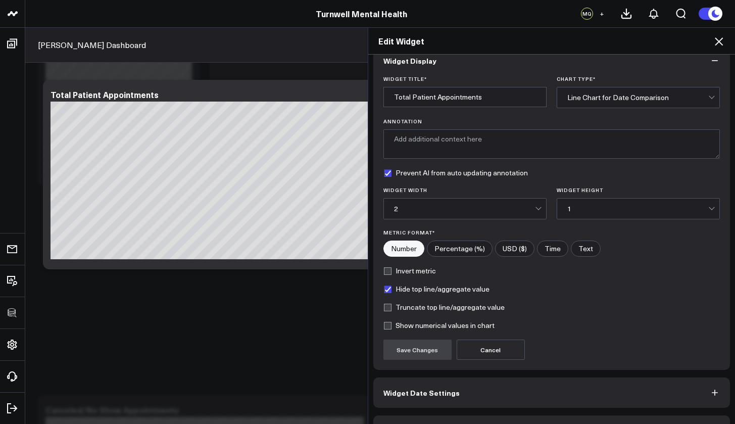
click at [428, 397] on button "Widget Date Settings" at bounding box center [551, 392] width 357 height 30
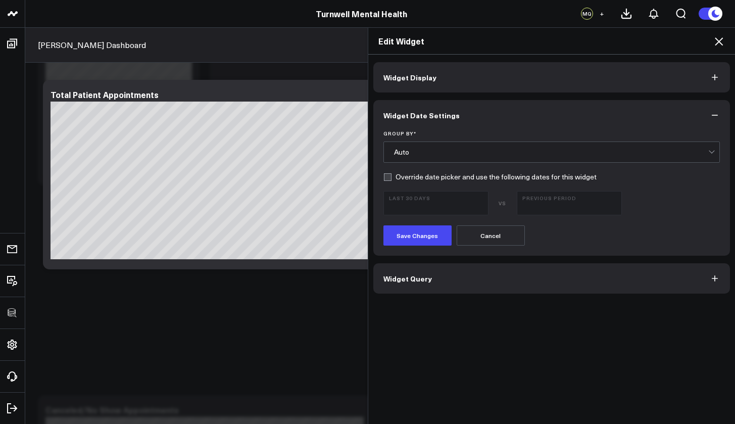
scroll to position [0, 0]
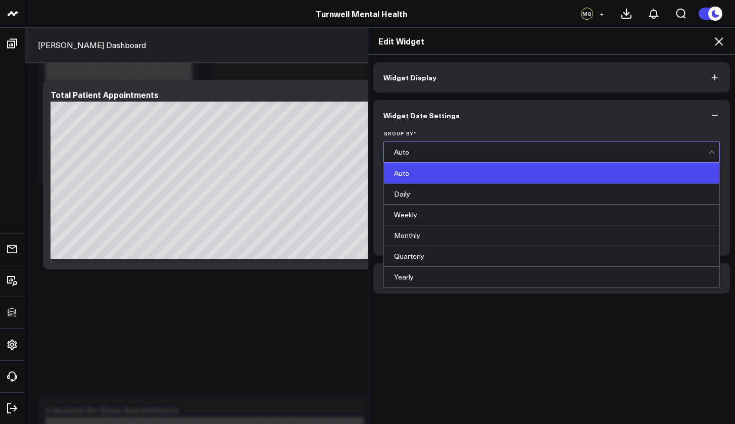
click at [417, 149] on div "Auto" at bounding box center [551, 152] width 315 height 8
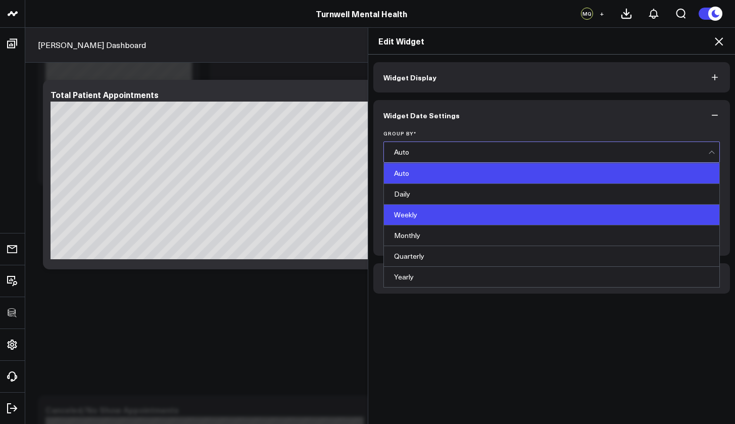
click at [414, 212] on div "Weekly" at bounding box center [552, 214] width 336 height 21
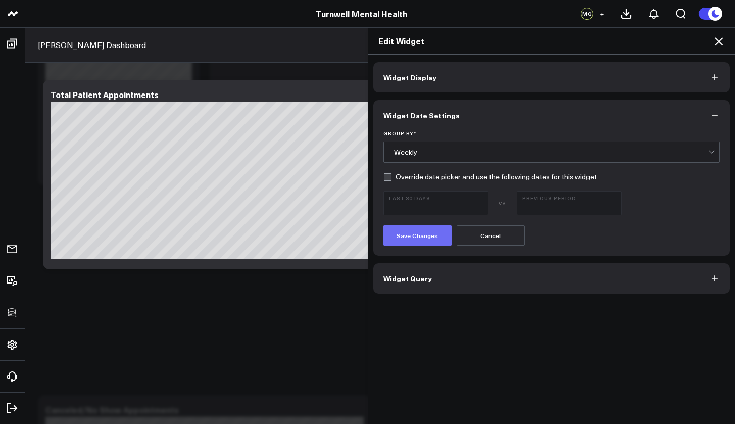
click at [415, 241] on button "Save Changes" at bounding box center [417, 235] width 68 height 20
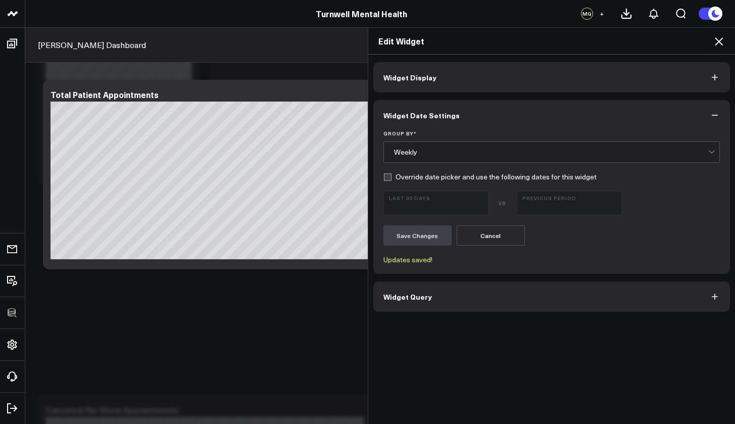
click at [715, 42] on icon at bounding box center [718, 41] width 12 height 12
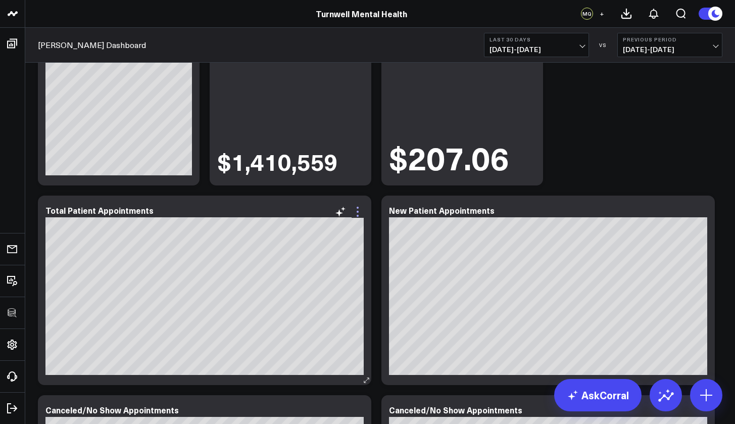
click at [358, 211] on icon at bounding box center [357, 212] width 12 height 12
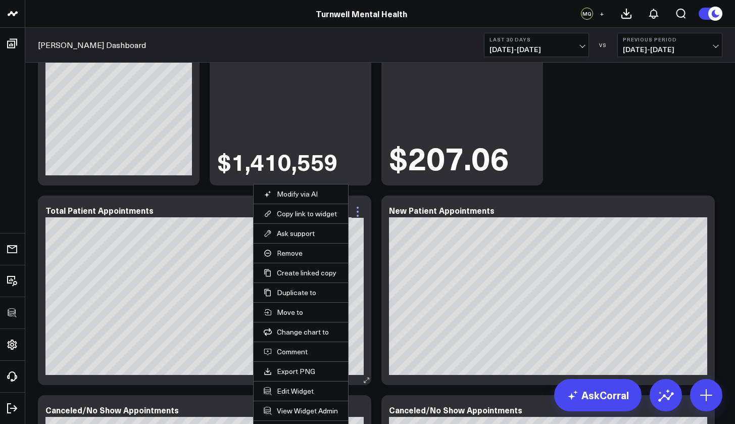
click at [358, 211] on icon at bounding box center [357, 212] width 12 height 12
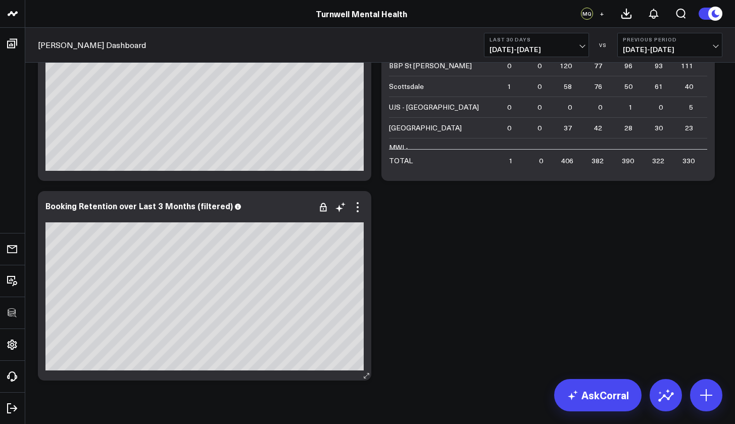
scroll to position [1083, 0]
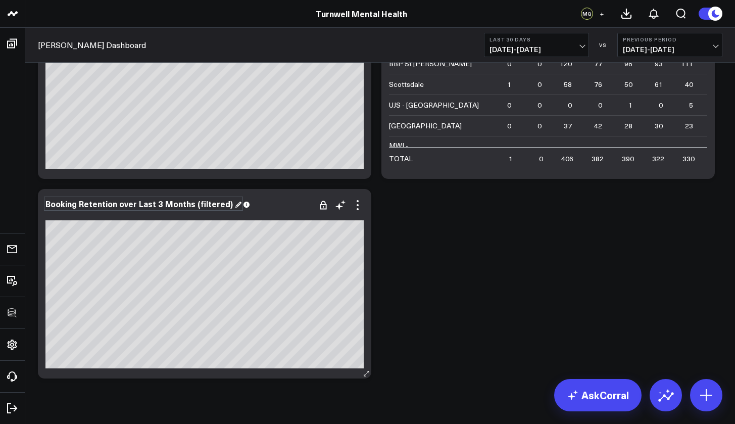
click at [93, 201] on div "Booking Retention over Last 3 Months (filtered)" at bounding box center [143, 203] width 196 height 11
click at [95, 202] on div "Booking Retention over Last 3 Months (filtered)" at bounding box center [143, 203] width 196 height 11
click at [94, 201] on div "Booking Retention over Last 3 Months (filtered)" at bounding box center [143, 203] width 196 height 11
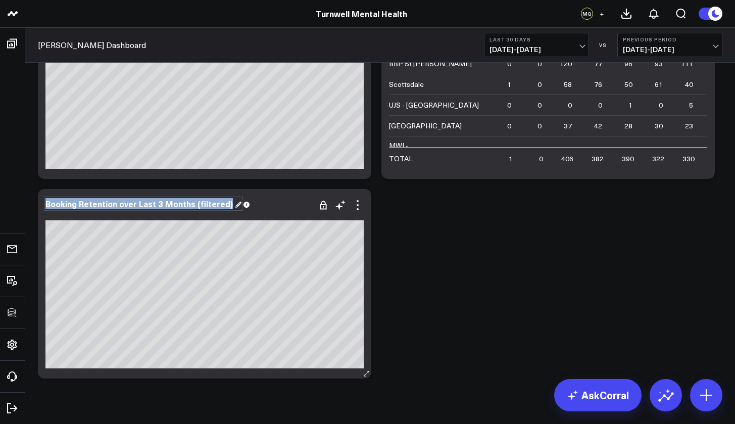
click at [93, 200] on div "Booking Retention over Last 3 Months (filtered)" at bounding box center [143, 203] width 196 height 11
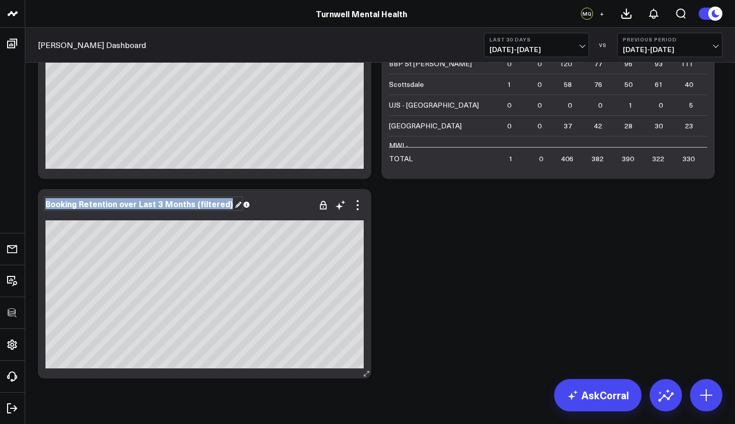
click at [93, 200] on div "Booking Retention over Last 3 Months (filtered)" at bounding box center [143, 203] width 196 height 11
click at [95, 204] on div "Booking Retention over Last 3 Months (filtered)" at bounding box center [143, 203] width 196 height 11
click at [94, 203] on div "Booking Retention over Last 3 Months (filtered)" at bounding box center [143, 203] width 196 height 11
click at [357, 204] on icon at bounding box center [357, 205] width 2 height 2
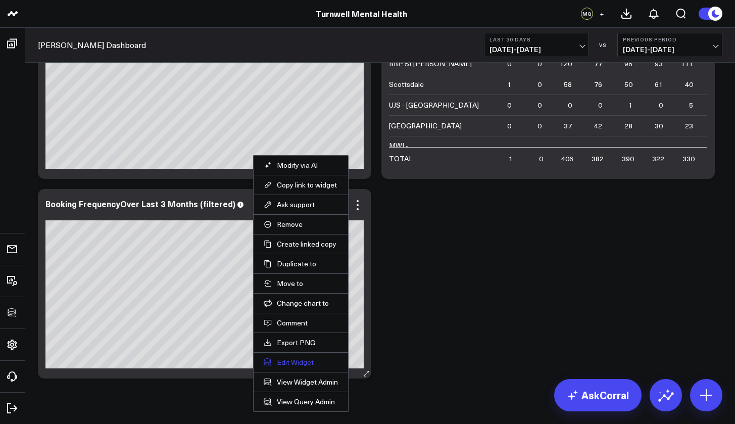
click at [295, 361] on button "Edit Widget" at bounding box center [301, 361] width 74 height 9
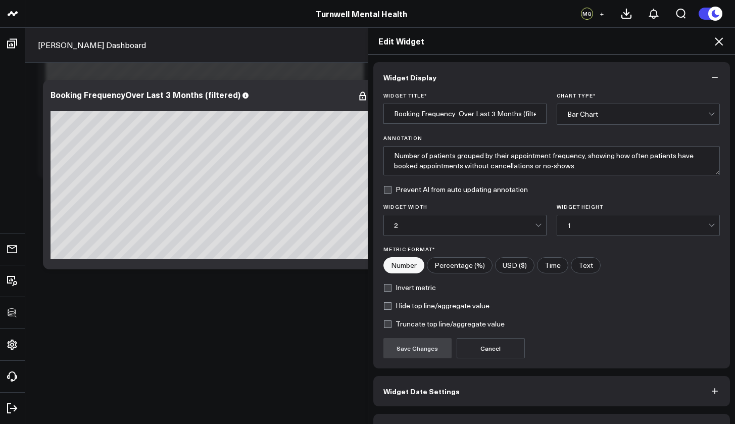
click at [584, 110] on div "Bar Chart" at bounding box center [637, 114] width 141 height 20
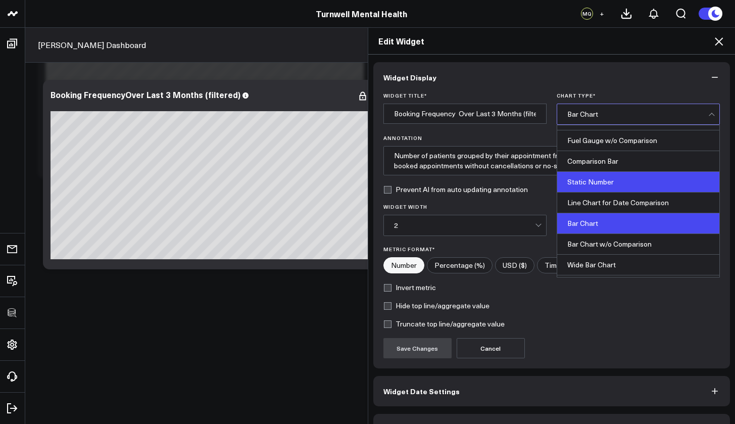
scroll to position [38, 0]
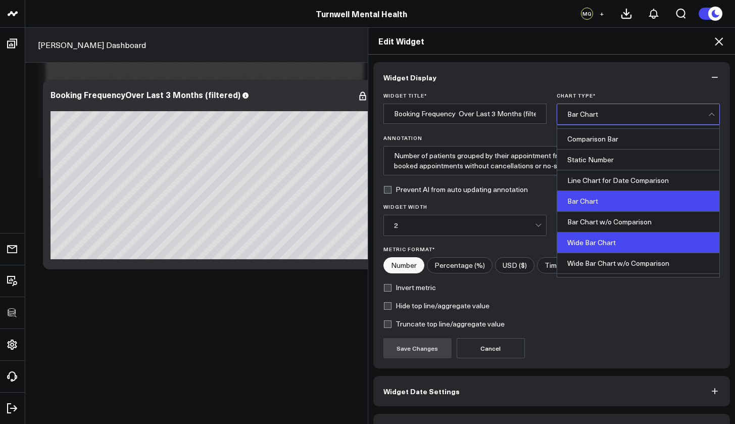
click at [595, 241] on div "Wide Bar Chart" at bounding box center [638, 242] width 162 height 21
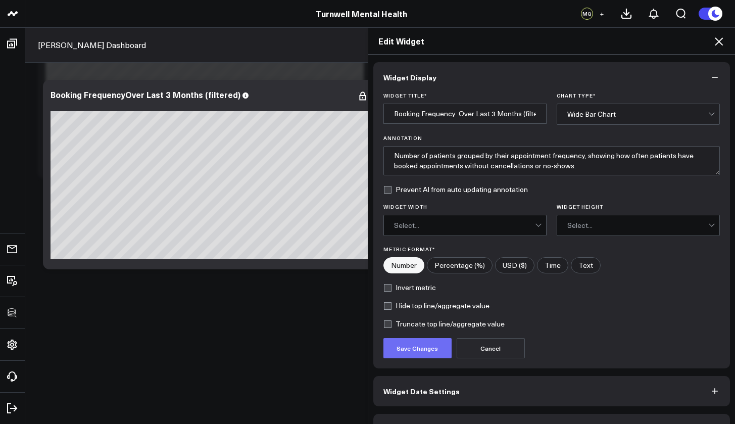
click at [414, 348] on button "Save Changes" at bounding box center [417, 348] width 68 height 20
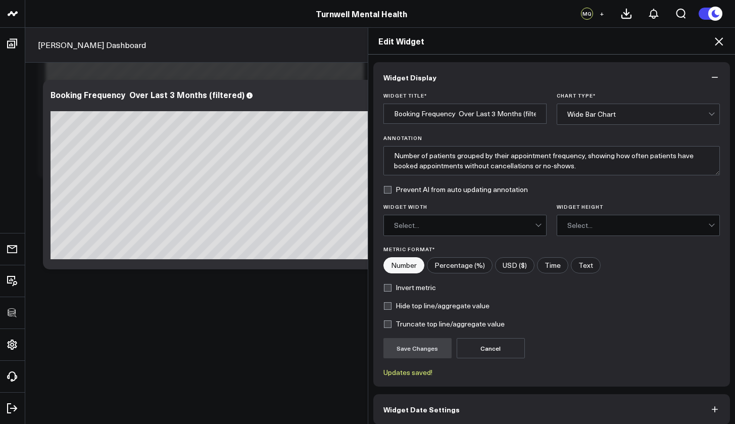
click at [188, 178] on div "Edit Widget Widget Display Widget Title * Booking Frequency Over Last 3 Months …" at bounding box center [367, 225] width 735 height 396
click at [720, 42] on icon at bounding box center [718, 41] width 8 height 8
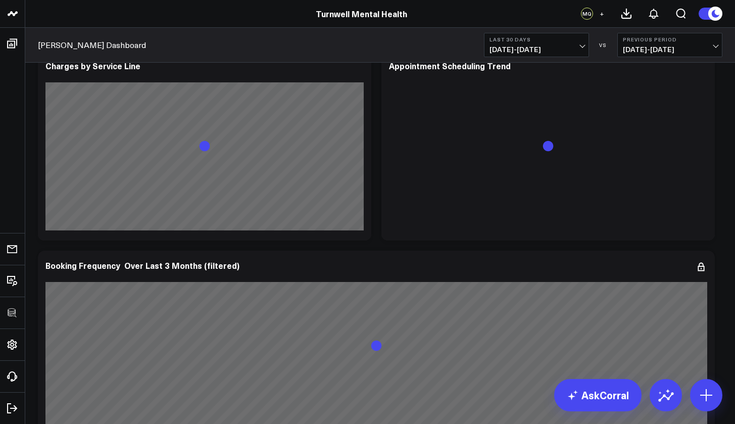
scroll to position [1103, 0]
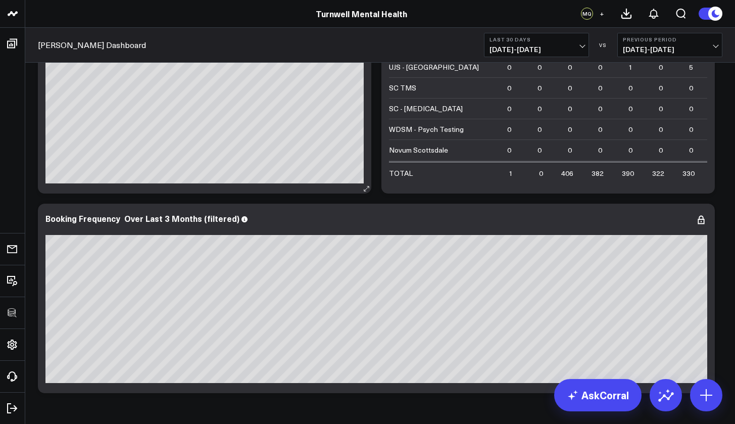
scroll to position [1103, 0]
